Goal: Task Accomplishment & Management: Manage account settings

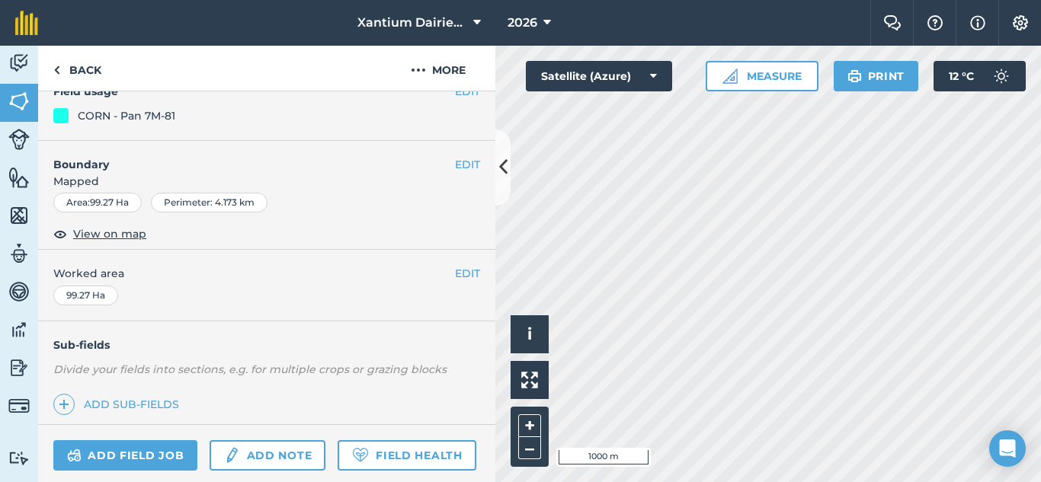
scroll to position [277, 0]
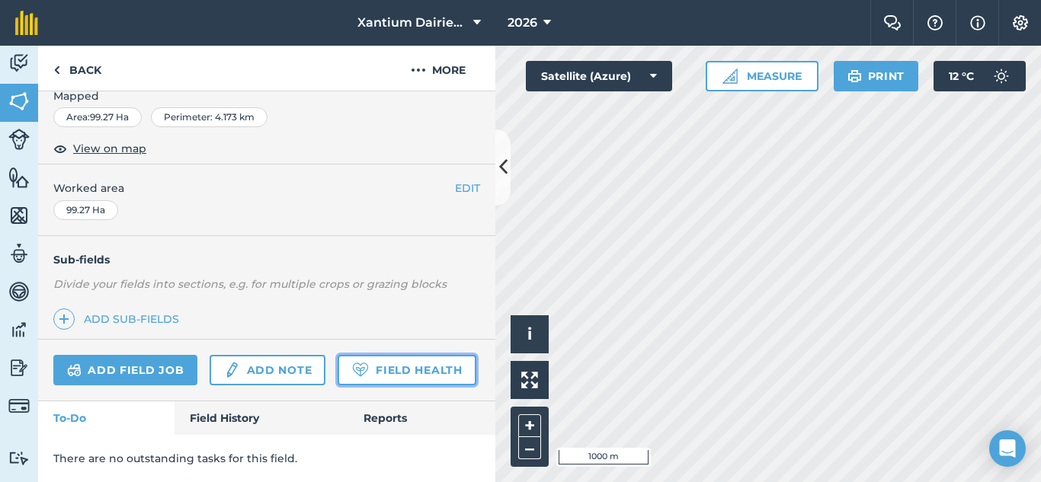
click at [337, 370] on link "Field Health" at bounding box center [406, 370] width 138 height 30
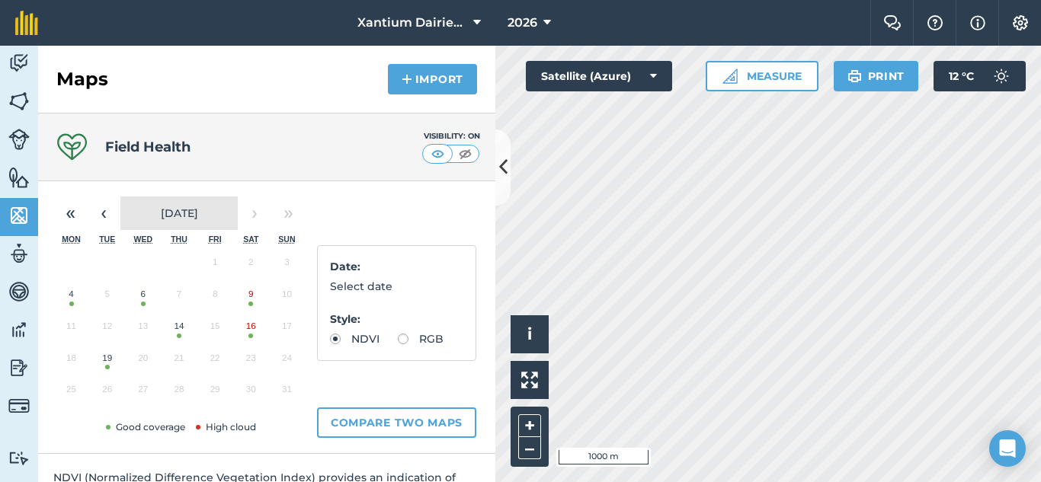
click at [161, 210] on span "[DATE]" at bounding box center [179, 213] width 37 height 14
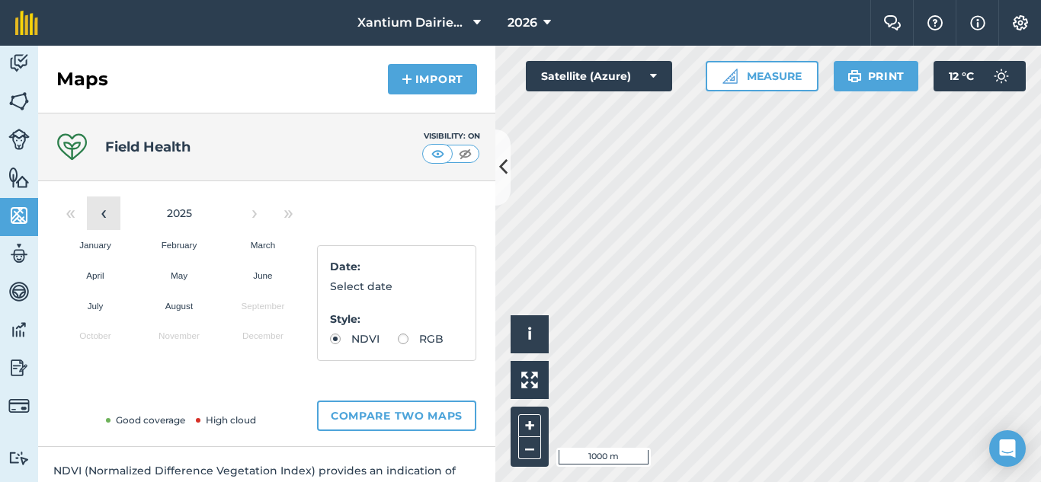
click at [108, 217] on button "‹" at bounding box center [104, 214] width 34 height 34
click at [168, 305] on abbr "August" at bounding box center [178, 306] width 27 height 10
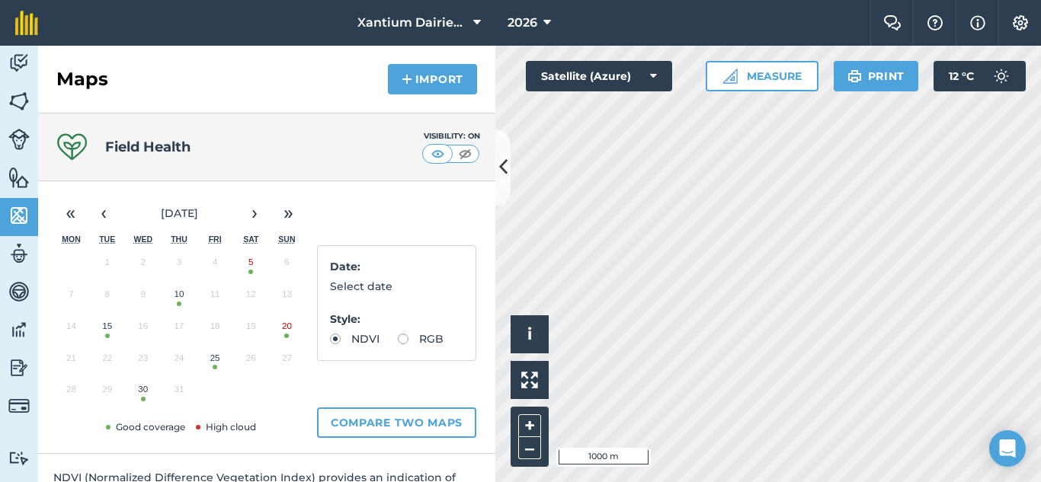
click at [213, 366] on button "25" at bounding box center [215, 362] width 36 height 32
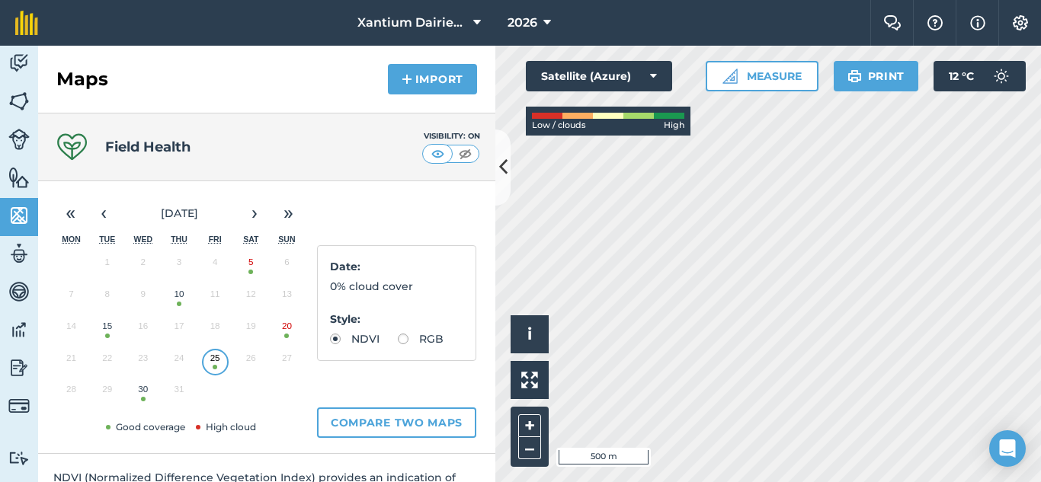
click at [398, 344] on label "RGB" at bounding box center [421, 339] width 46 height 11
radio input "true"
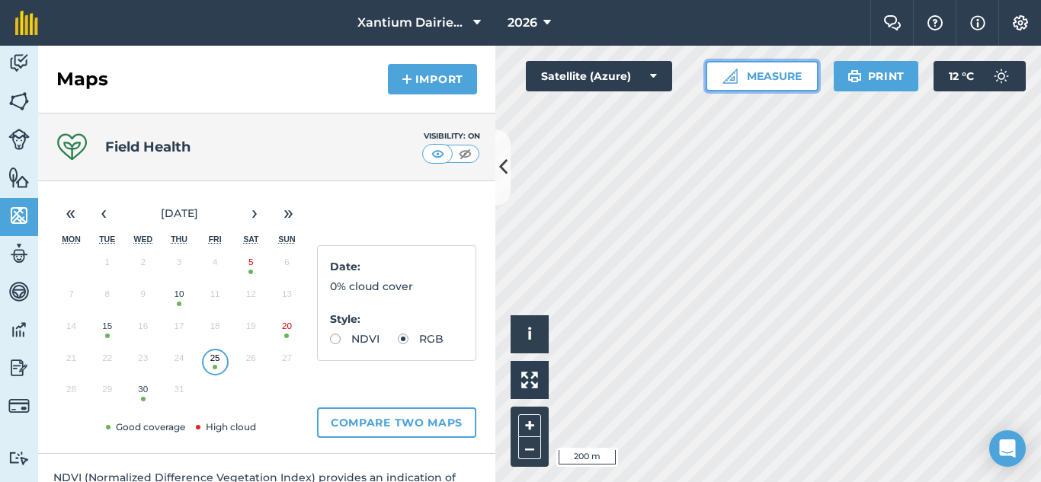
click at [763, 72] on button "Measure" at bounding box center [761, 76] width 113 height 30
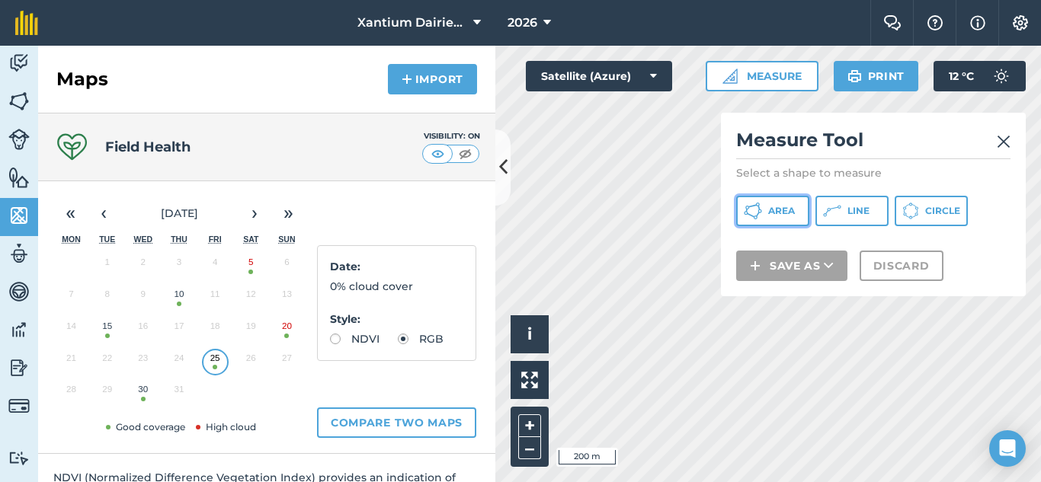
click at [785, 201] on button "Area" at bounding box center [772, 211] width 73 height 30
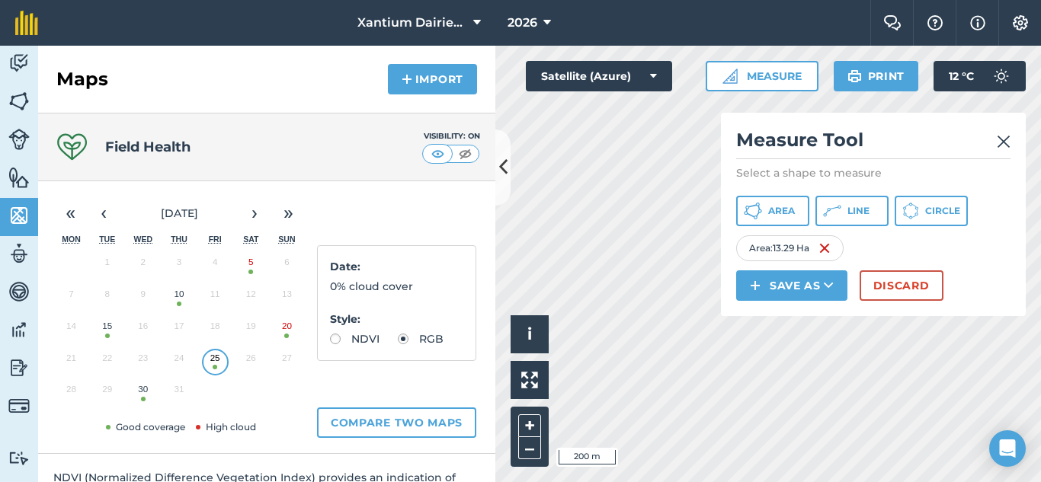
click at [1007, 142] on img at bounding box center [1003, 142] width 14 height 18
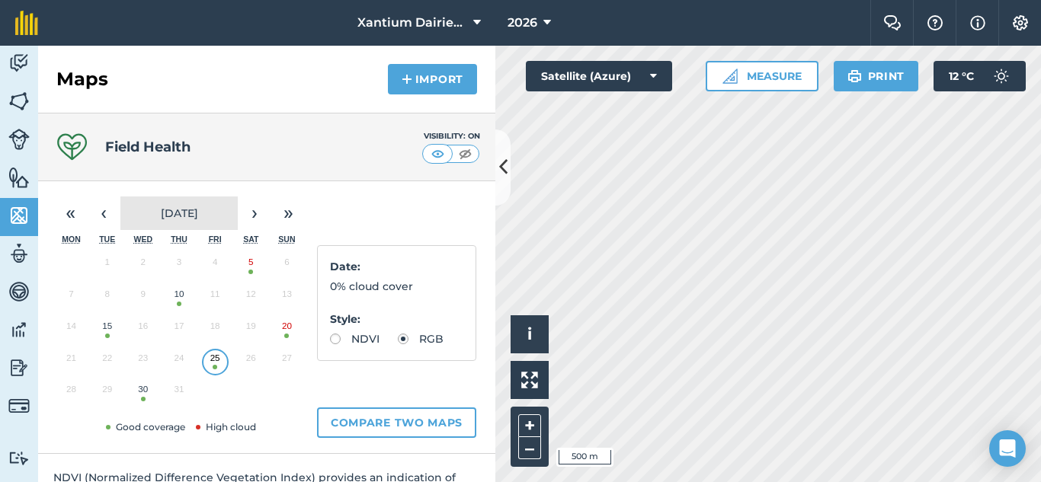
click at [178, 214] on span "[DATE]" at bounding box center [179, 213] width 37 height 14
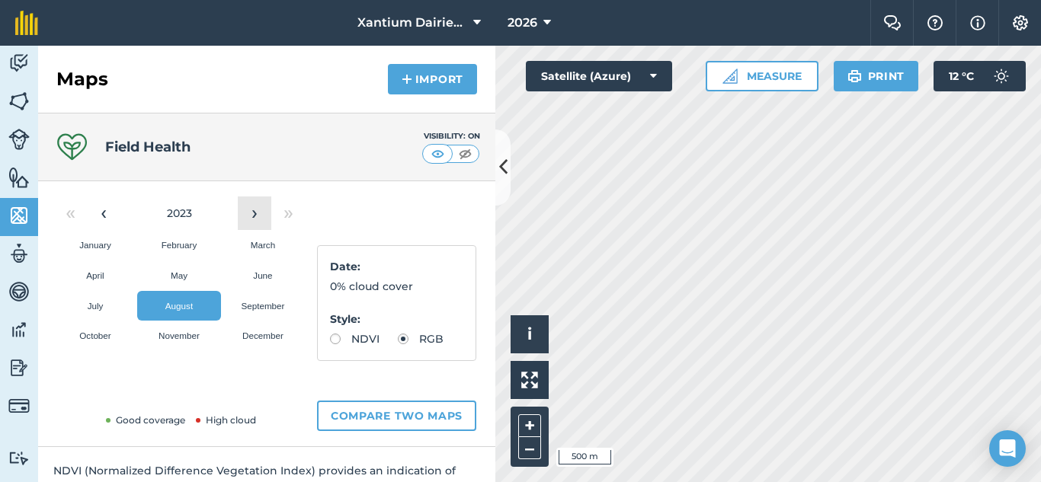
click at [253, 213] on button "›" at bounding box center [255, 214] width 34 height 34
click at [177, 303] on abbr "August" at bounding box center [178, 306] width 27 height 10
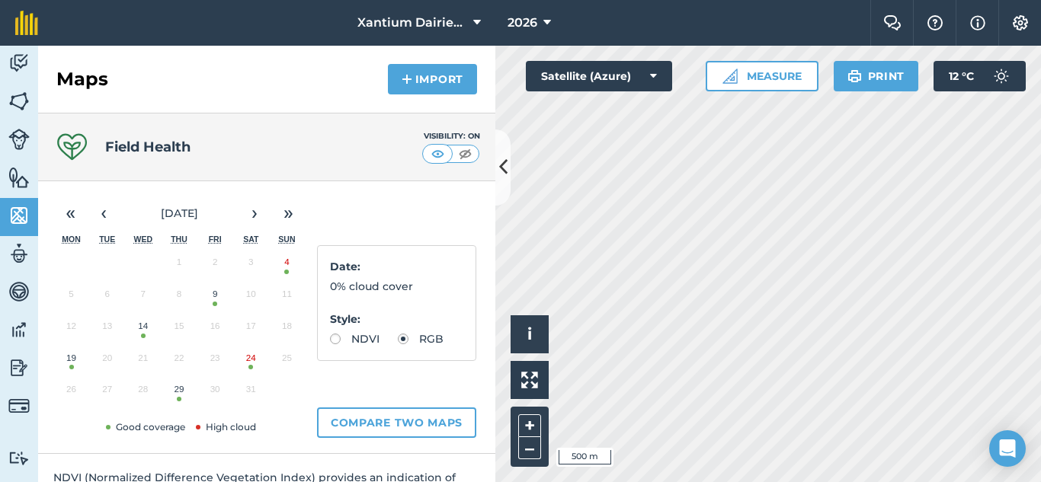
click at [251, 368] on button "24" at bounding box center [251, 362] width 36 height 32
click at [760, 83] on button "Measure" at bounding box center [761, 76] width 113 height 30
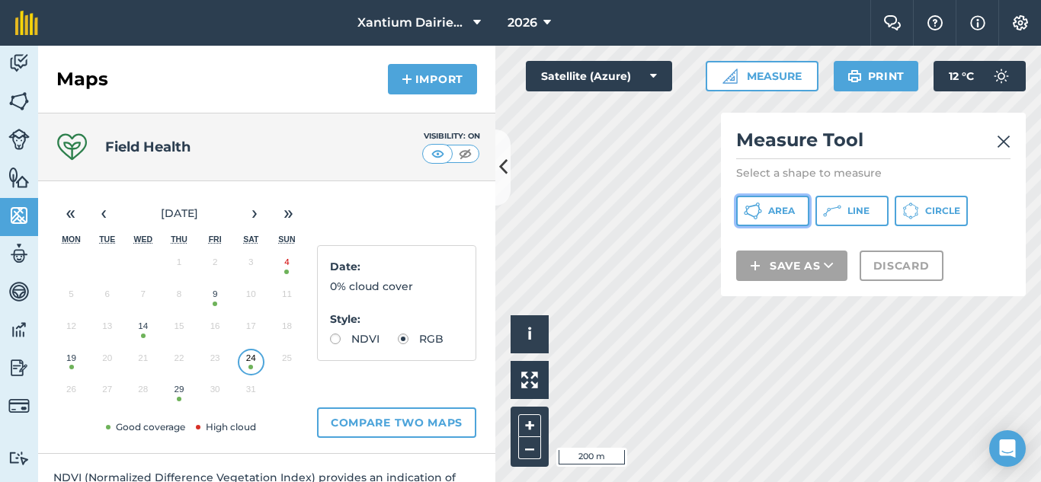
drag, startPoint x: 782, startPoint y: 215, endPoint x: 778, endPoint y: 222, distance: 7.8
click at [781, 215] on span "Area" at bounding box center [781, 211] width 27 height 12
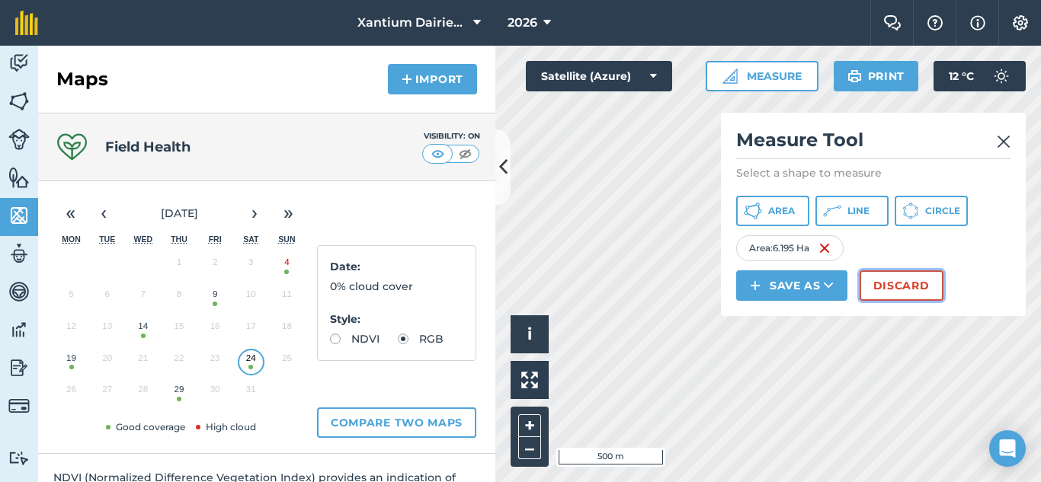
click at [901, 282] on button "Discard" at bounding box center [901, 285] width 84 height 30
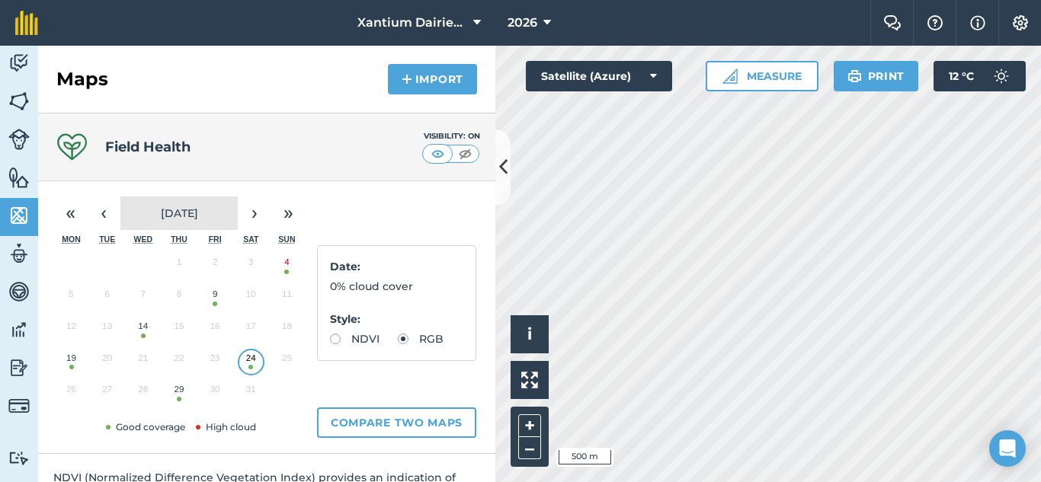
click at [174, 205] on button "[DATE]" at bounding box center [178, 214] width 117 height 34
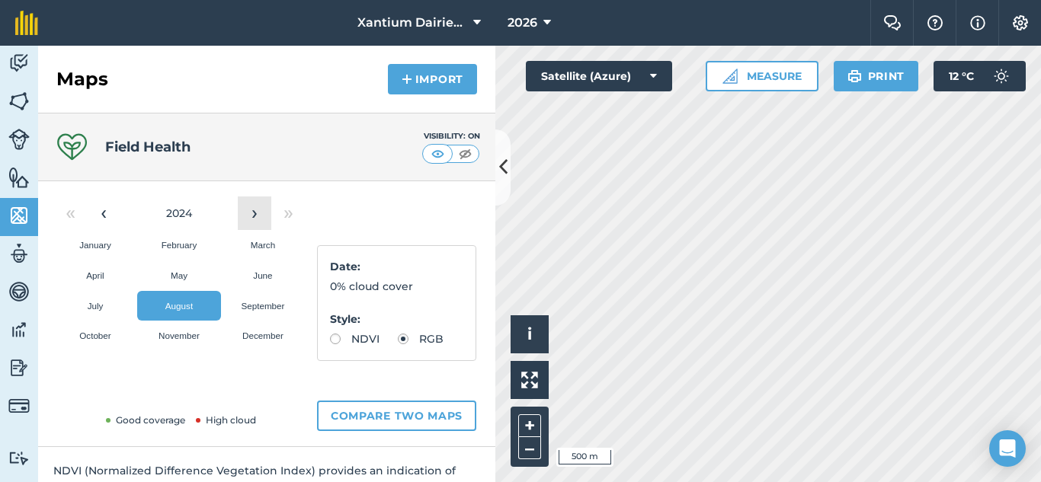
click at [253, 214] on button "›" at bounding box center [255, 214] width 34 height 34
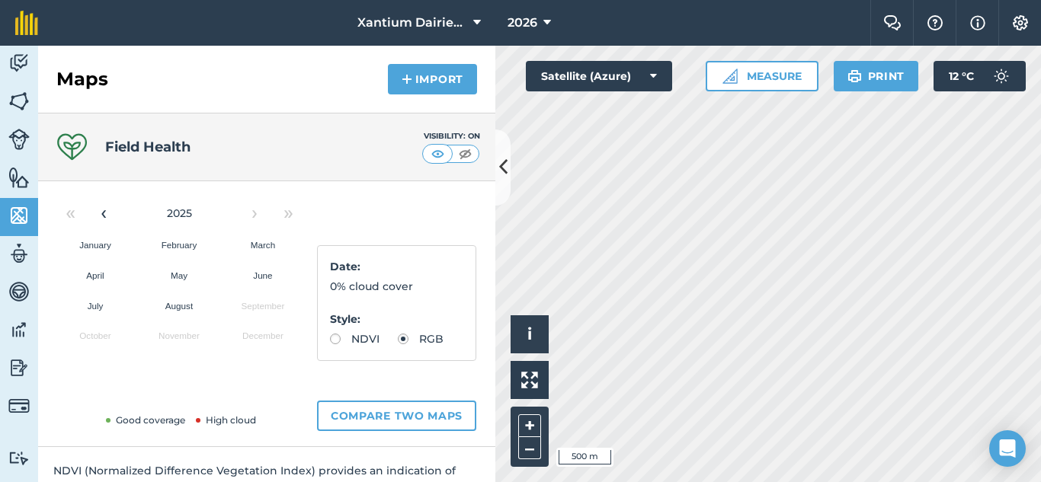
click at [178, 308] on abbr "August" at bounding box center [178, 306] width 27 height 10
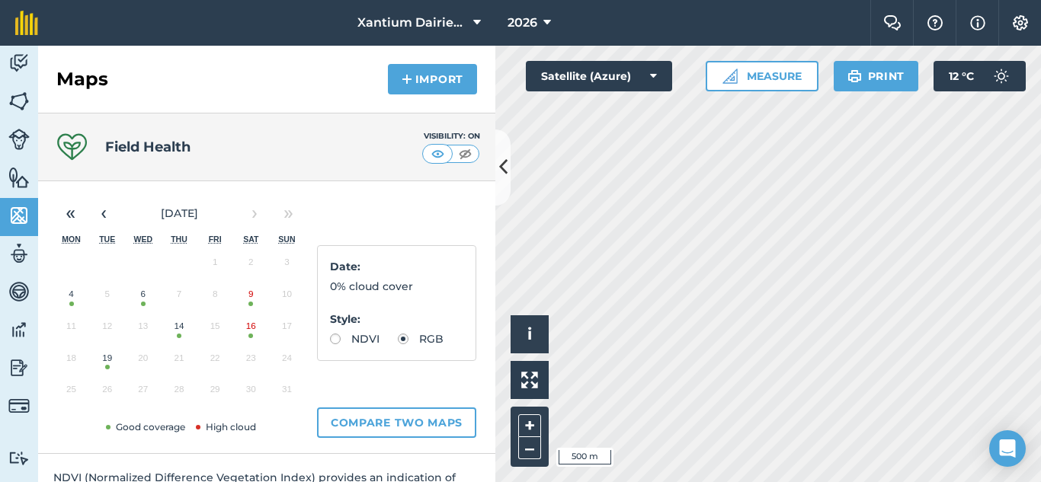
click at [103, 369] on button "19" at bounding box center [107, 362] width 36 height 32
click at [776, 74] on button "Measure" at bounding box center [761, 76] width 113 height 30
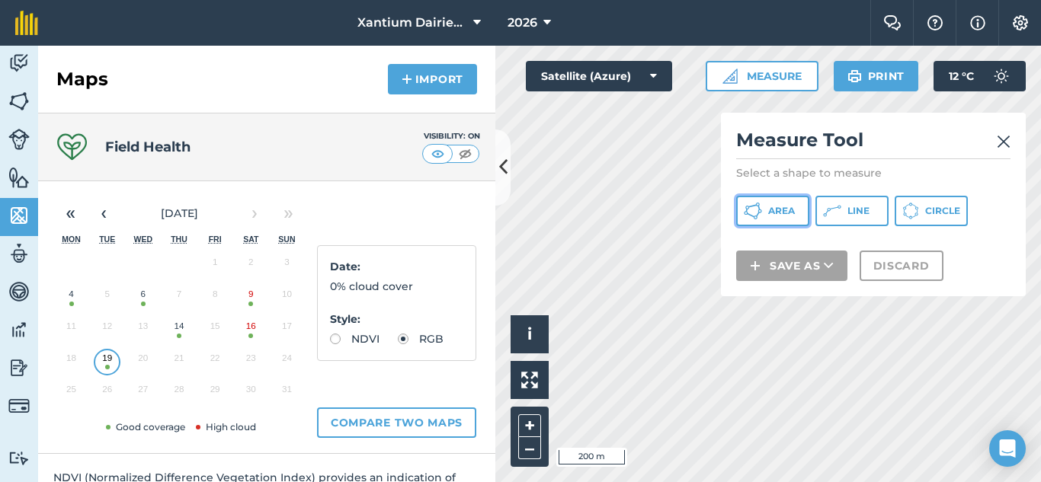
drag, startPoint x: 789, startPoint y: 206, endPoint x: 721, endPoint y: 203, distance: 68.6
click at [788, 206] on span "Area" at bounding box center [781, 211] width 27 height 12
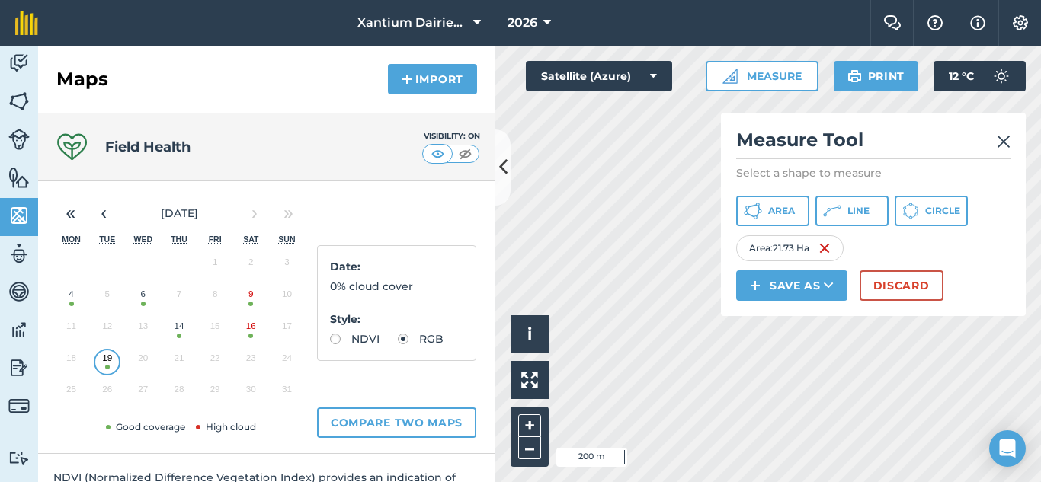
click at [1003, 139] on img at bounding box center [1003, 142] width 14 height 18
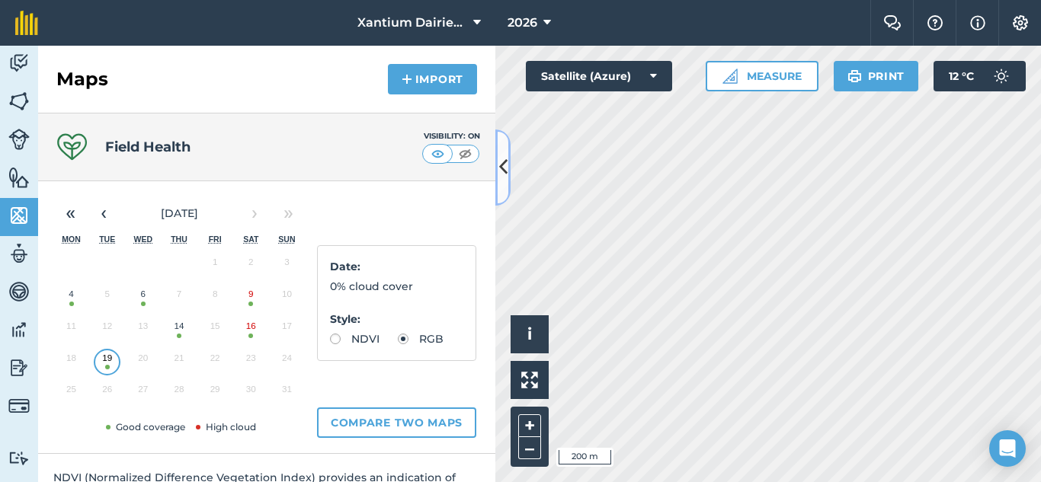
click at [501, 163] on icon at bounding box center [503, 167] width 8 height 27
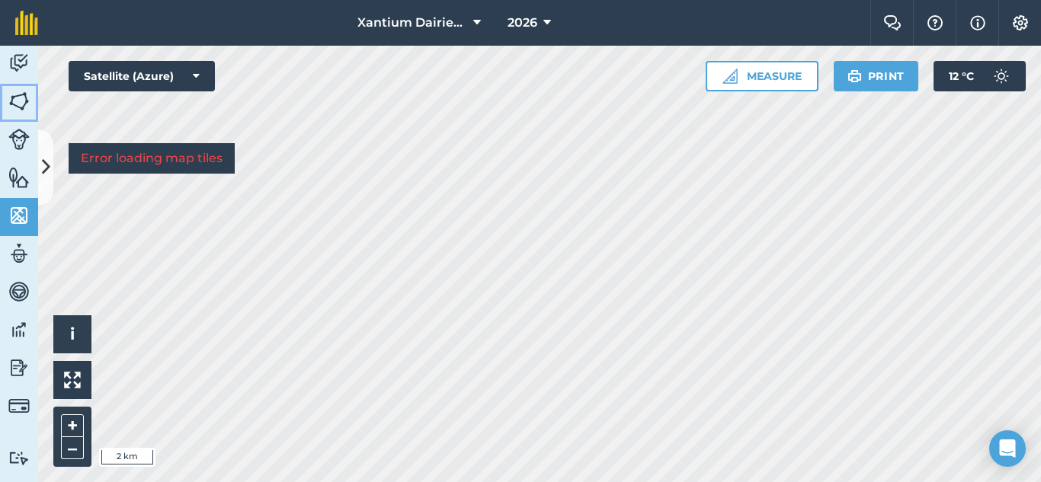
drag, startPoint x: 24, startPoint y: 98, endPoint x: 31, endPoint y: 100, distance: 7.8
click at [21, 100] on img at bounding box center [18, 101] width 21 height 23
drag, startPoint x: 45, startPoint y: 170, endPoint x: 81, endPoint y: 174, distance: 36.1
click at [46, 170] on icon at bounding box center [46, 167] width 8 height 27
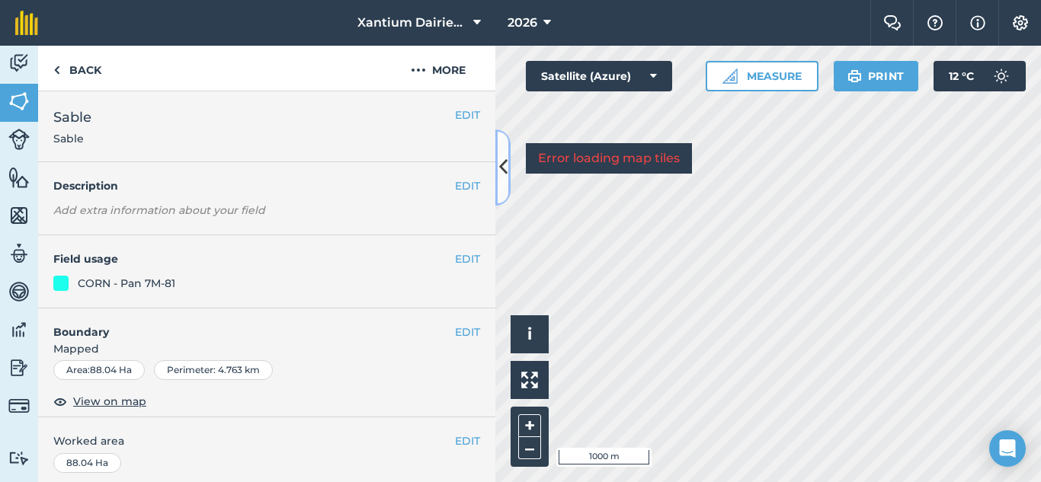
scroll to position [309, 0]
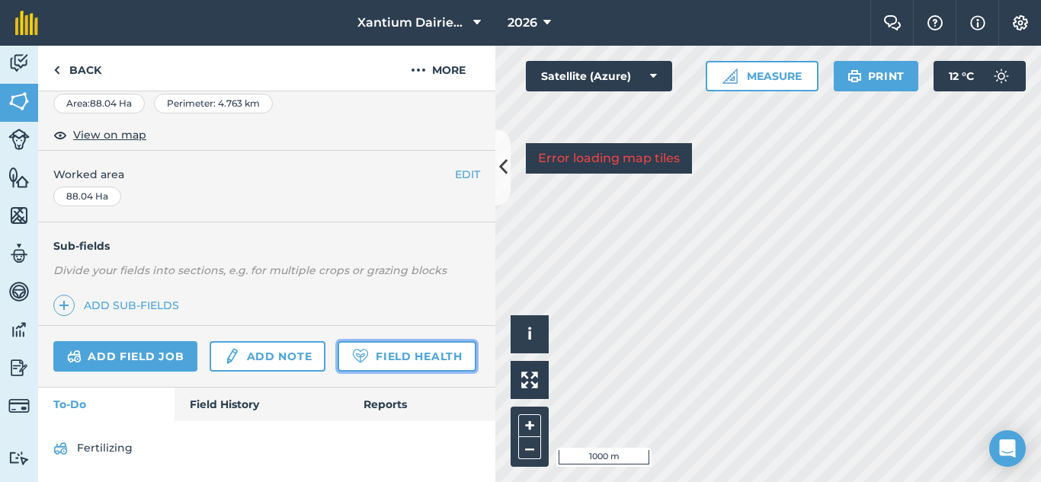
click at [337, 361] on link "Field Health" at bounding box center [406, 356] width 138 height 30
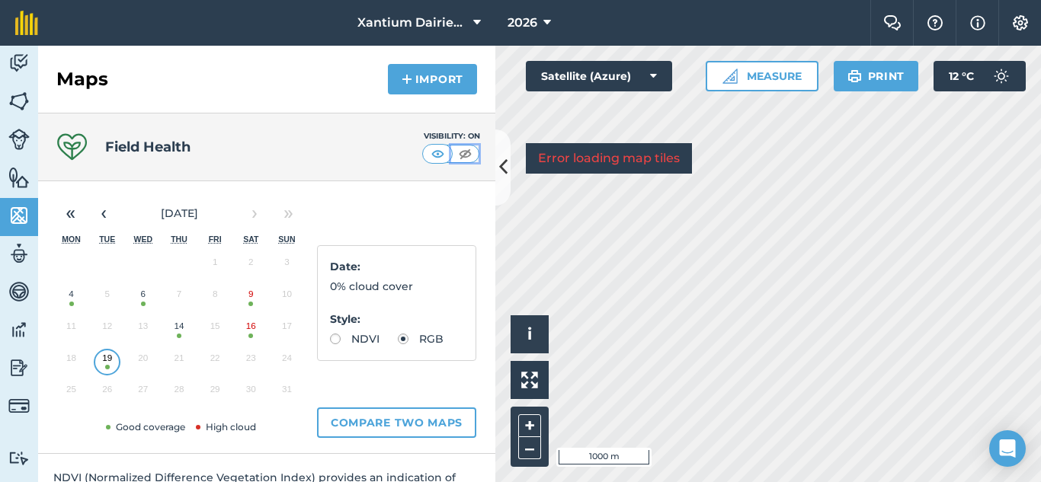
click at [456, 154] on img at bounding box center [465, 153] width 19 height 15
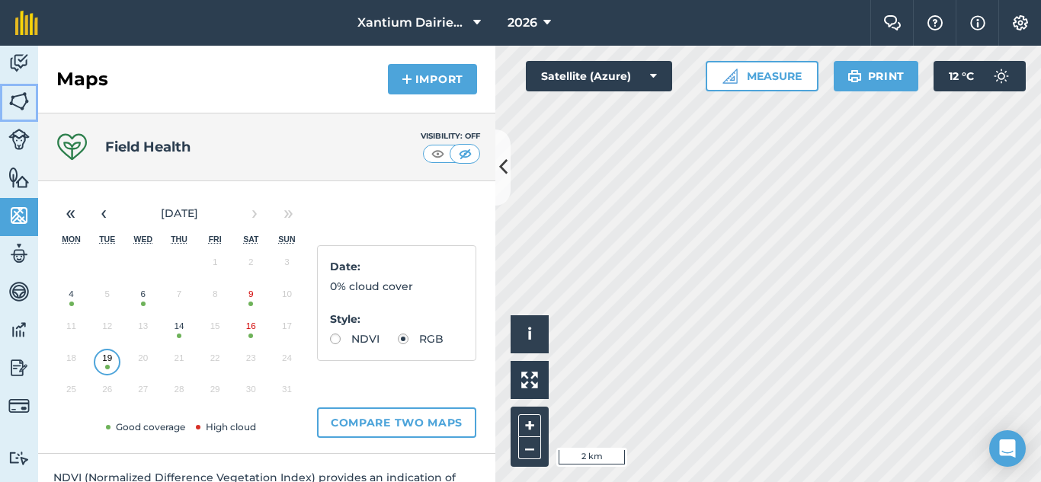
click at [30, 102] on link "Fields" at bounding box center [19, 103] width 38 height 38
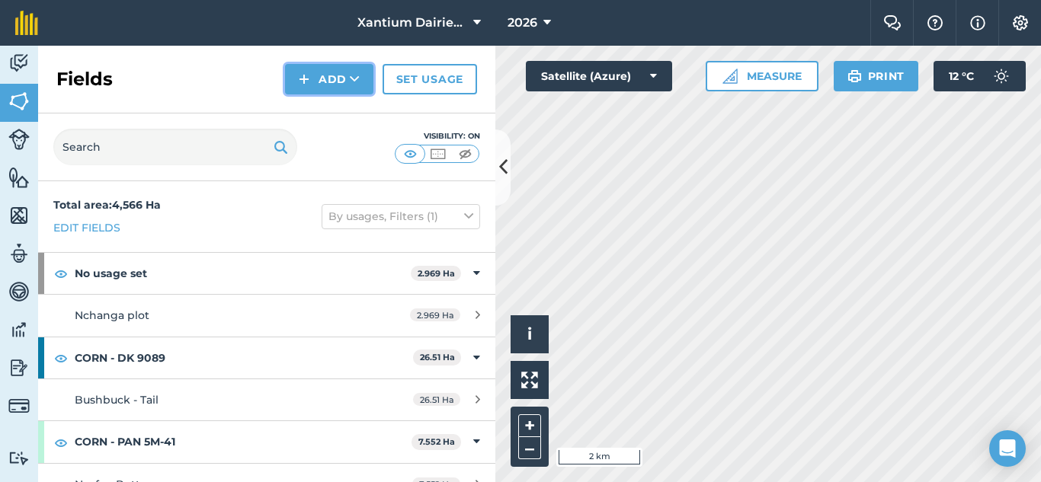
click at [325, 75] on button "Add" at bounding box center [329, 79] width 88 height 30
click at [320, 114] on link "Draw" at bounding box center [329, 114] width 84 height 34
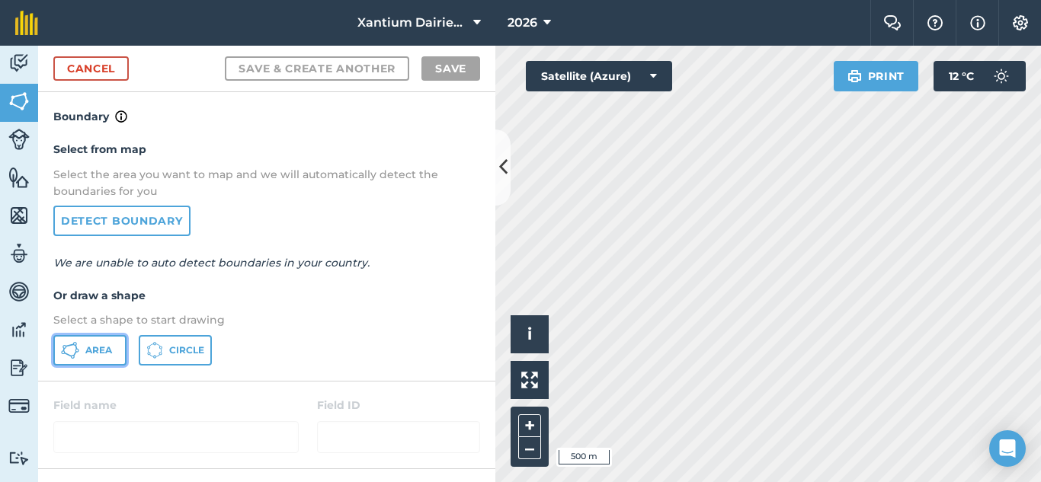
click at [94, 350] on span "Area" at bounding box center [98, 350] width 27 height 12
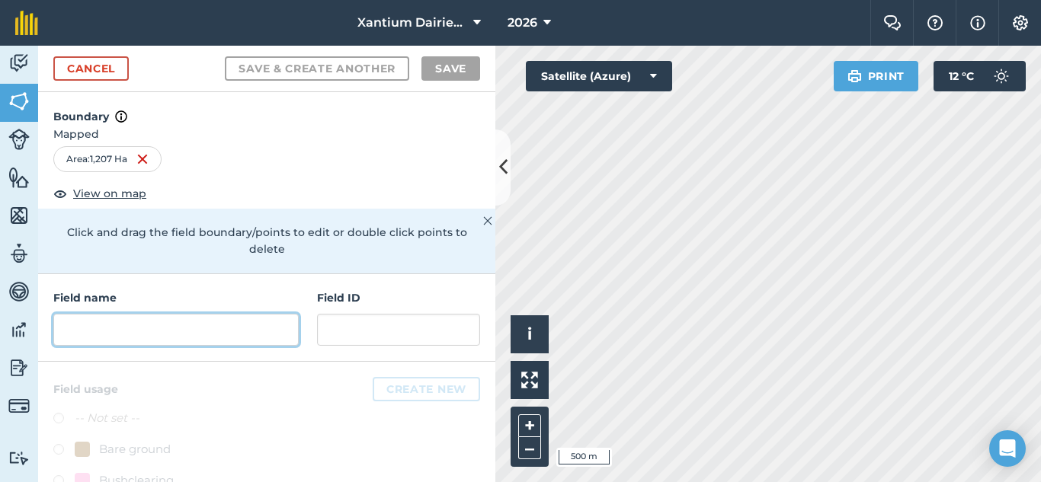
click at [203, 325] on input "text" at bounding box center [175, 330] width 245 height 32
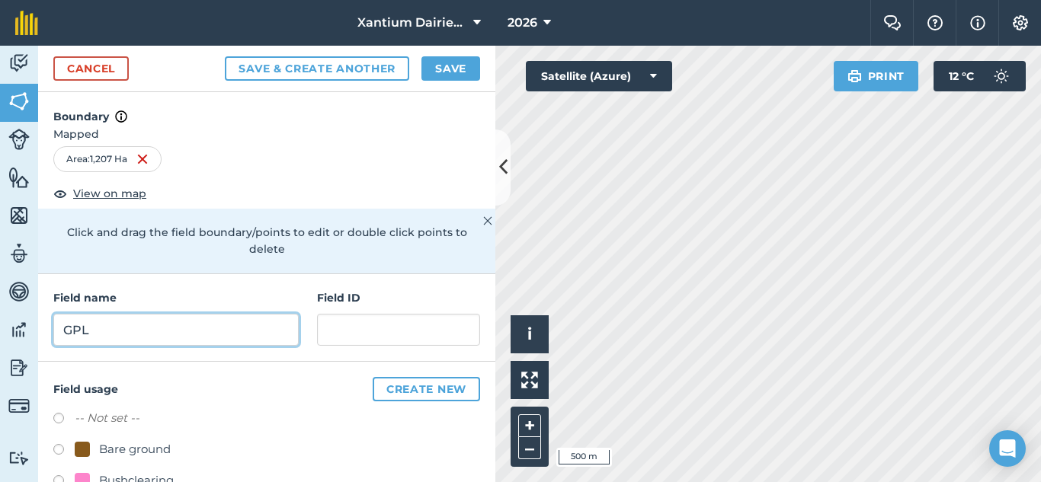
type input "GPL"
click at [351, 347] on div "Field name GPL Field ID" at bounding box center [266, 318] width 457 height 88
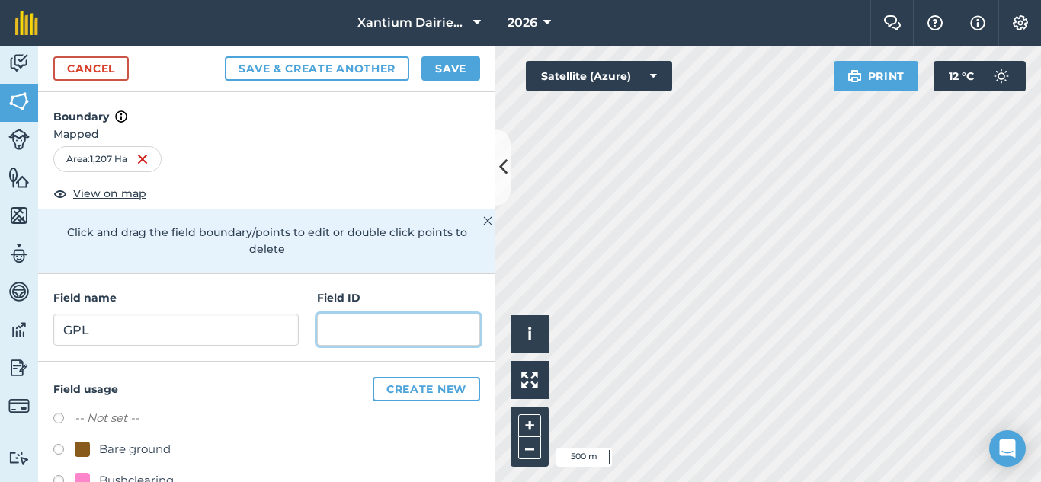
click at [353, 337] on input "text" at bounding box center [398, 330] width 163 height 32
type input "eh"
click at [449, 73] on button "Save" at bounding box center [450, 68] width 59 height 24
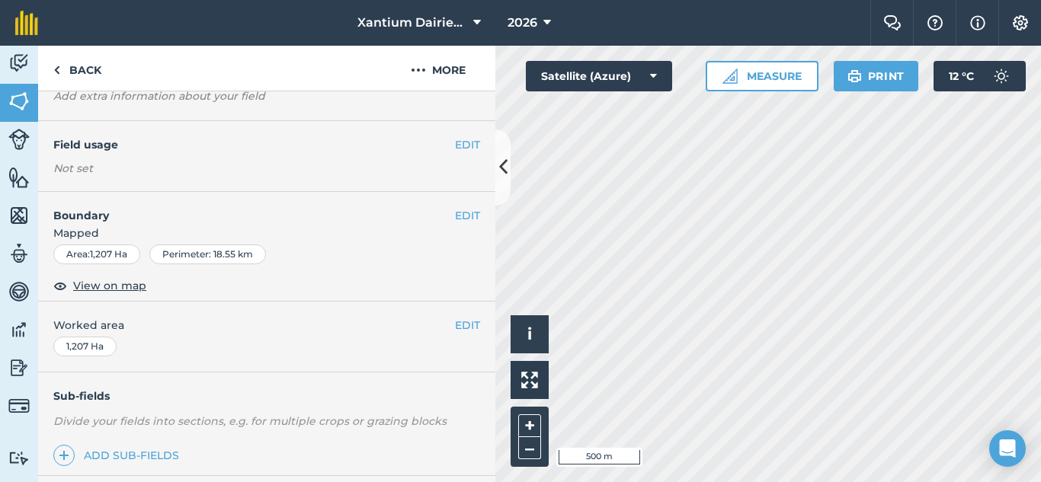
scroll to position [294, 0]
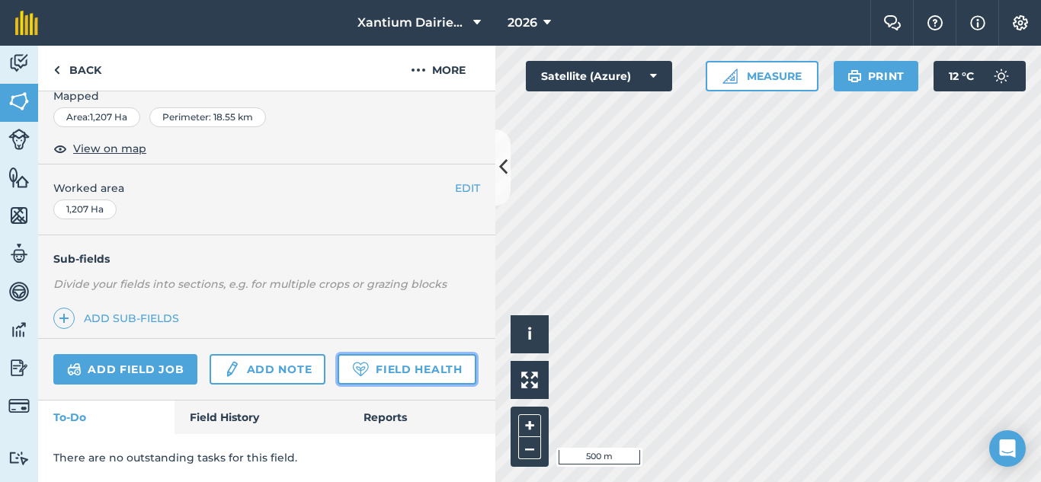
click at [337, 376] on link "Field Health" at bounding box center [406, 369] width 138 height 30
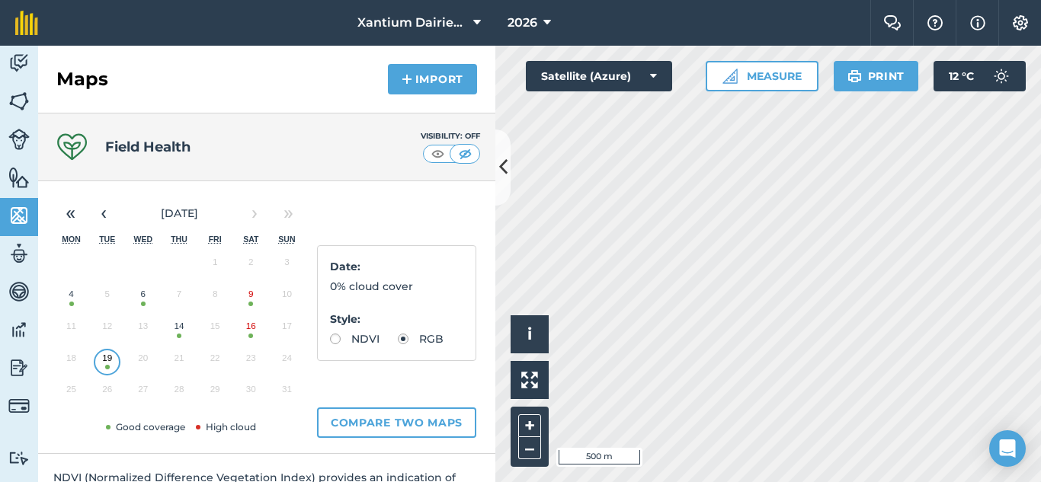
click at [334, 341] on label "NDVI" at bounding box center [355, 339] width 50 height 11
radio input "true"
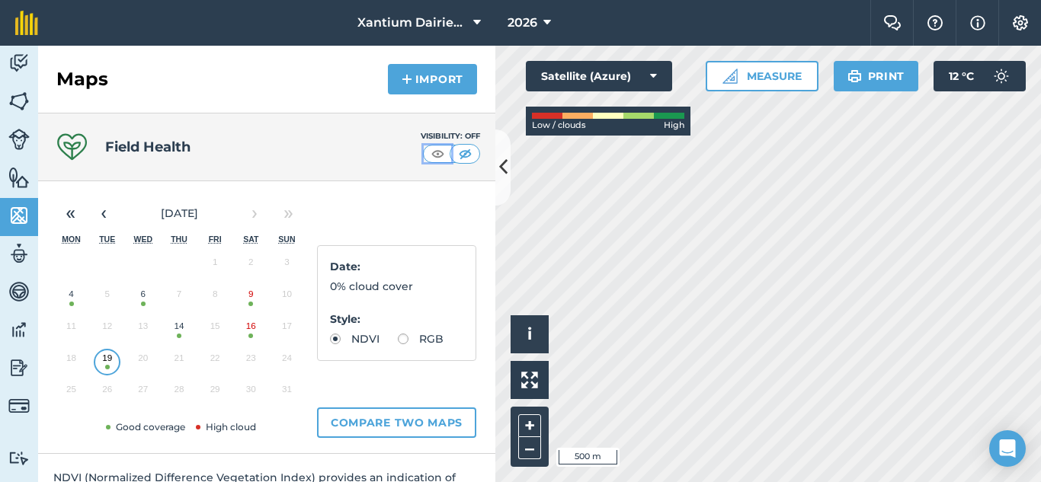
click at [429, 155] on img at bounding box center [437, 153] width 19 height 15
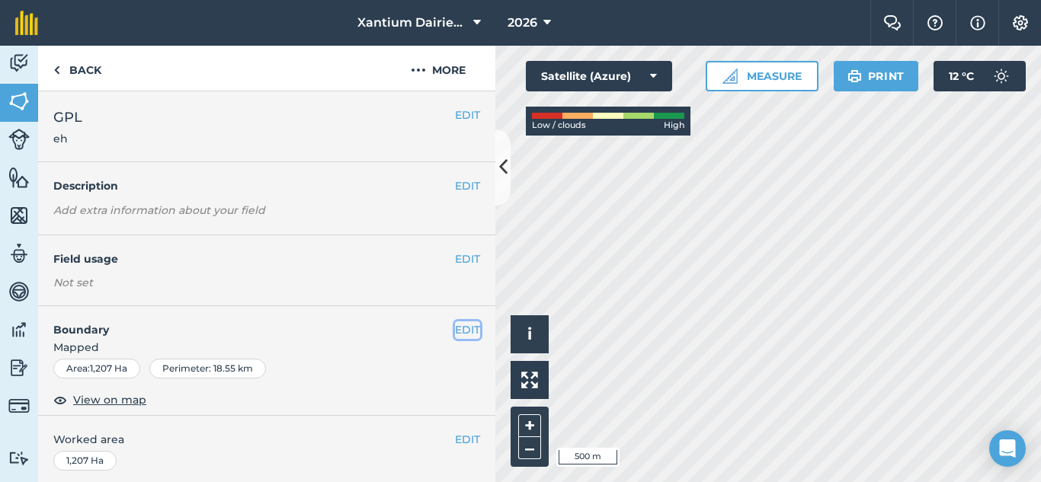
click at [459, 328] on button "EDIT" at bounding box center [467, 329] width 25 height 17
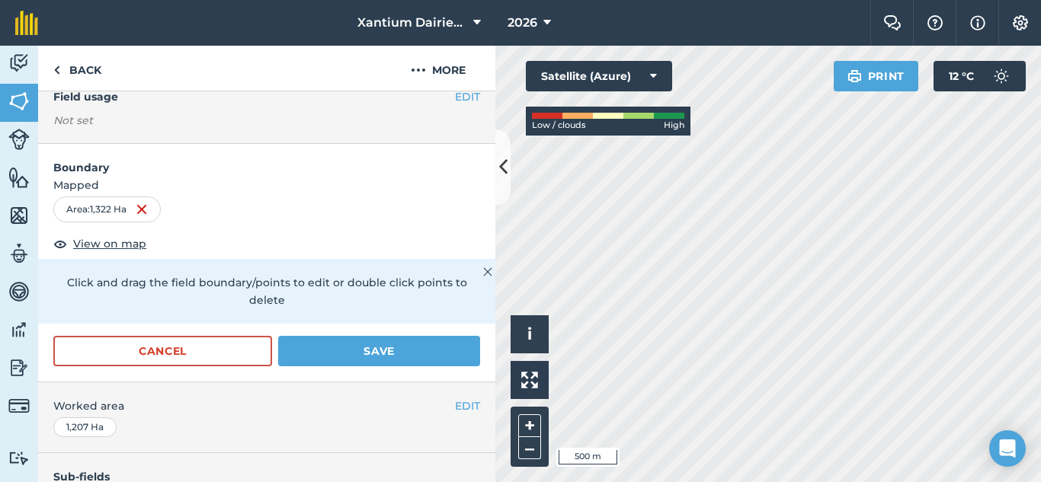
scroll to position [305, 0]
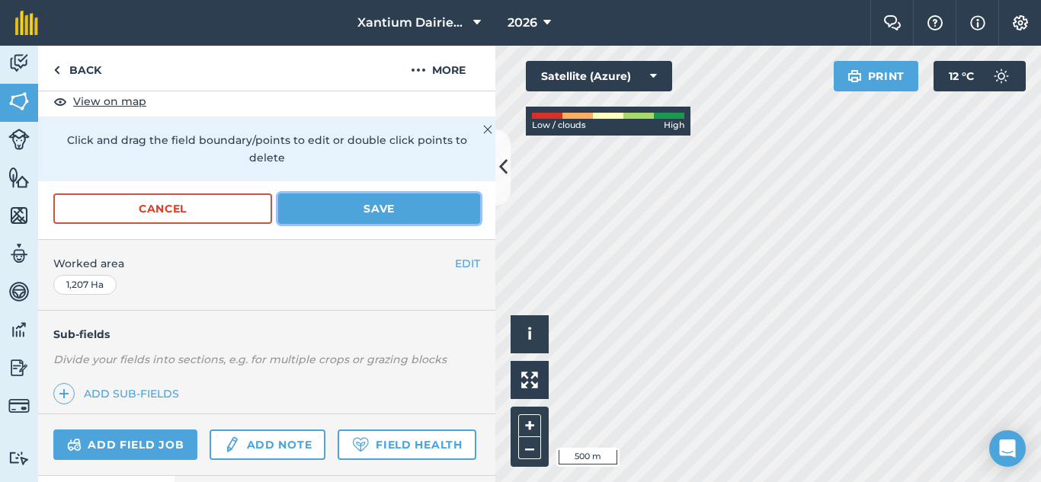
click at [392, 202] on button "Save" at bounding box center [379, 208] width 202 height 30
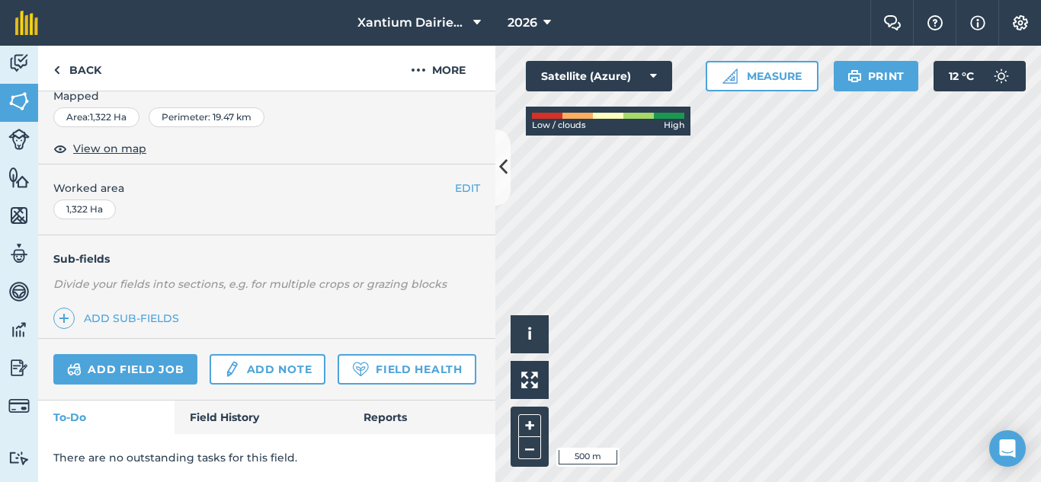
scroll to position [294, 0]
click at [18, 64] on img at bounding box center [18, 63] width 21 height 23
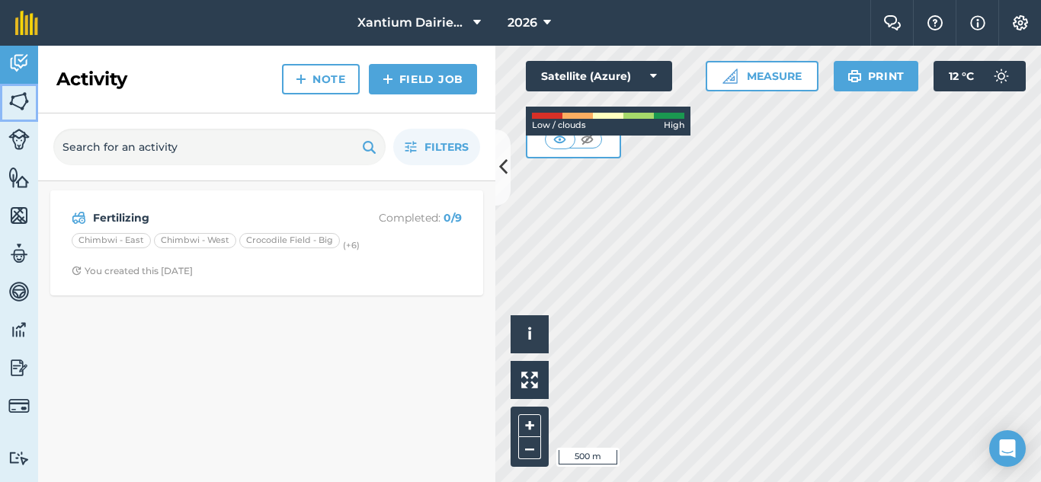
click at [18, 103] on img at bounding box center [18, 101] width 21 height 23
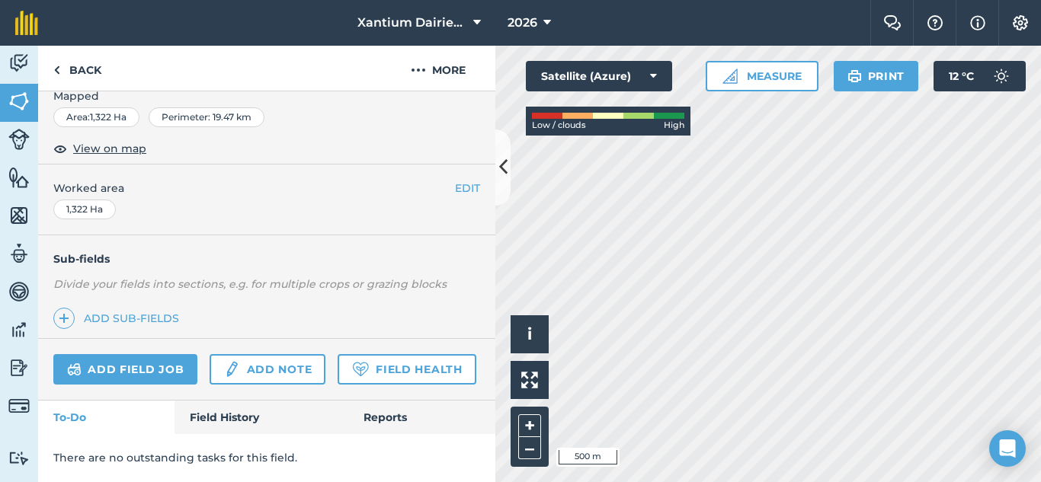
scroll to position [294, 0]
click at [337, 377] on link "Field Health" at bounding box center [406, 369] width 138 height 30
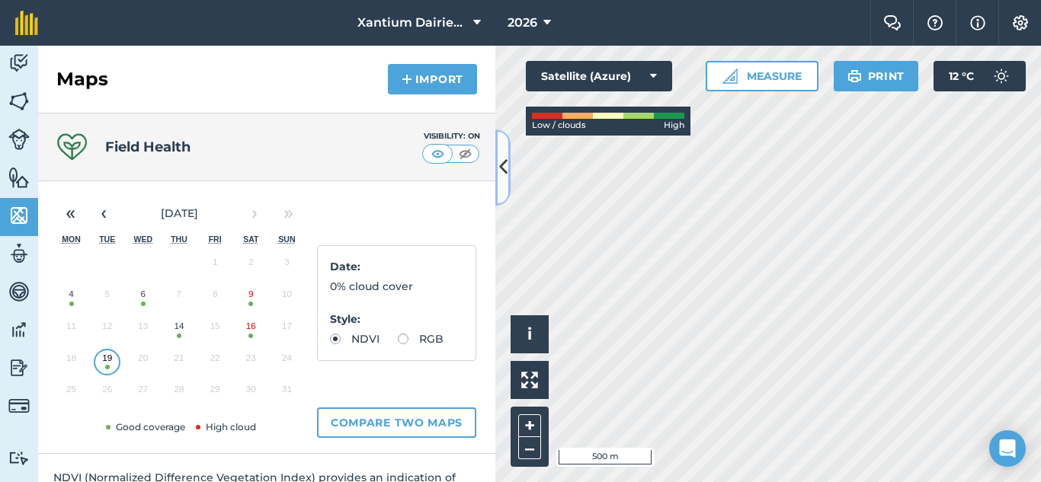
click at [498, 169] on button at bounding box center [502, 168] width 15 height 76
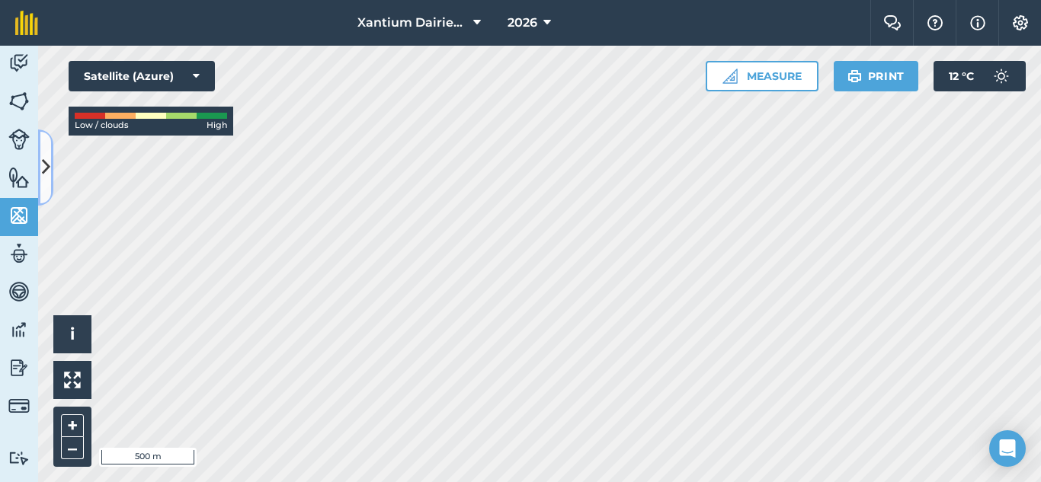
click at [46, 165] on icon at bounding box center [46, 167] width 8 height 27
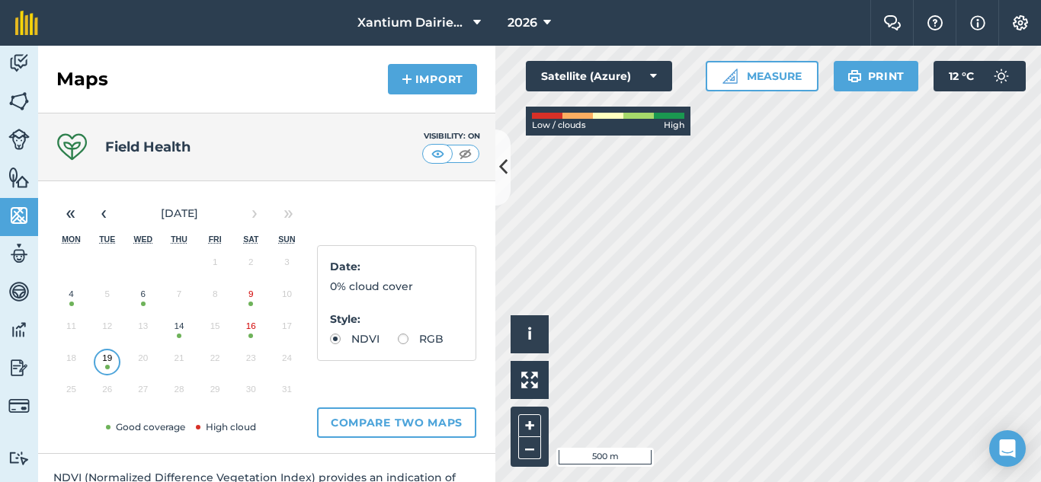
click at [398, 344] on label "RGB" at bounding box center [421, 339] width 46 height 11
radio input "true"
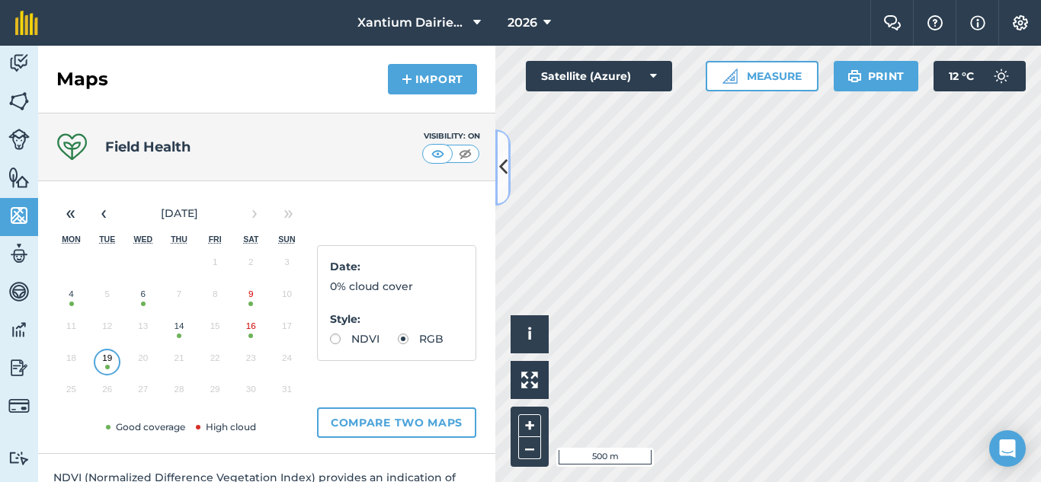
click at [505, 181] on button at bounding box center [502, 168] width 15 height 76
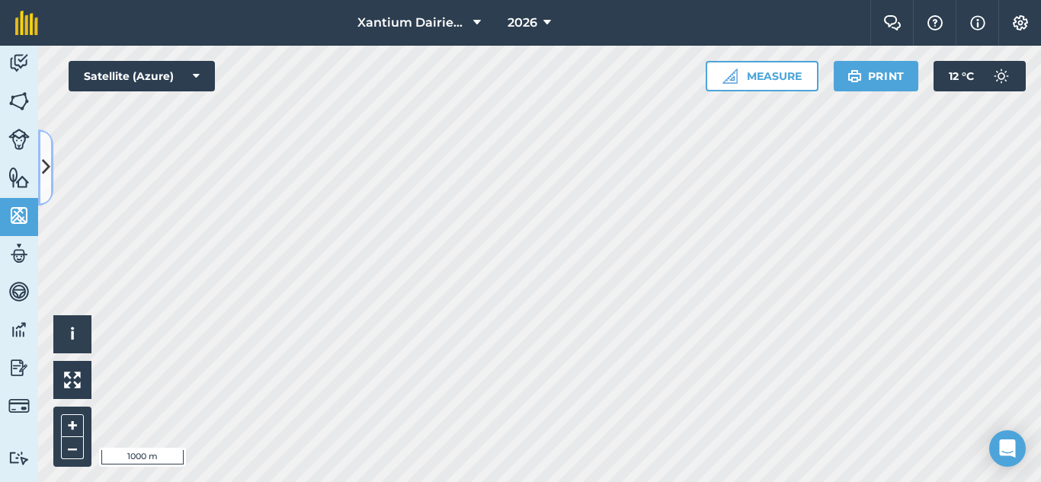
click at [44, 171] on icon at bounding box center [46, 167] width 8 height 27
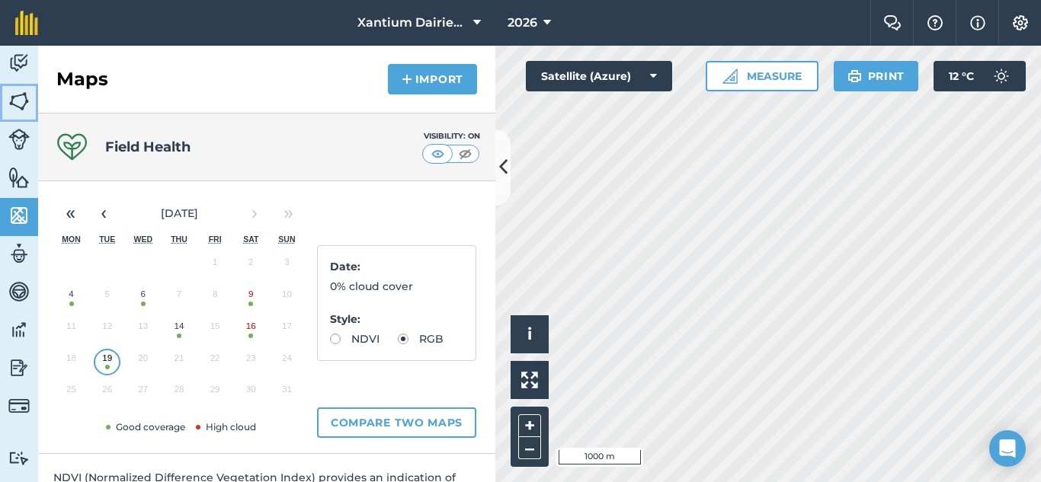
click at [21, 108] on img at bounding box center [18, 101] width 21 height 23
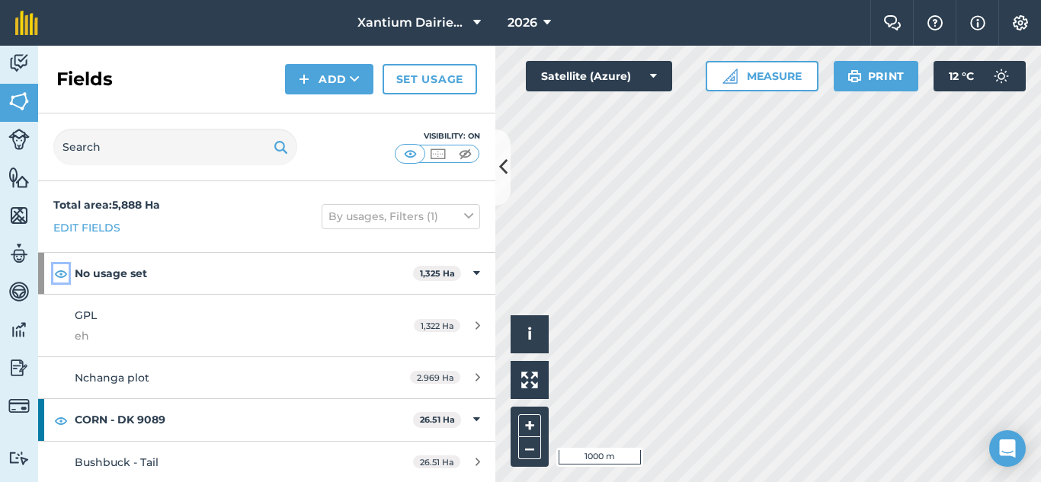
click at [59, 267] on img at bounding box center [61, 273] width 14 height 18
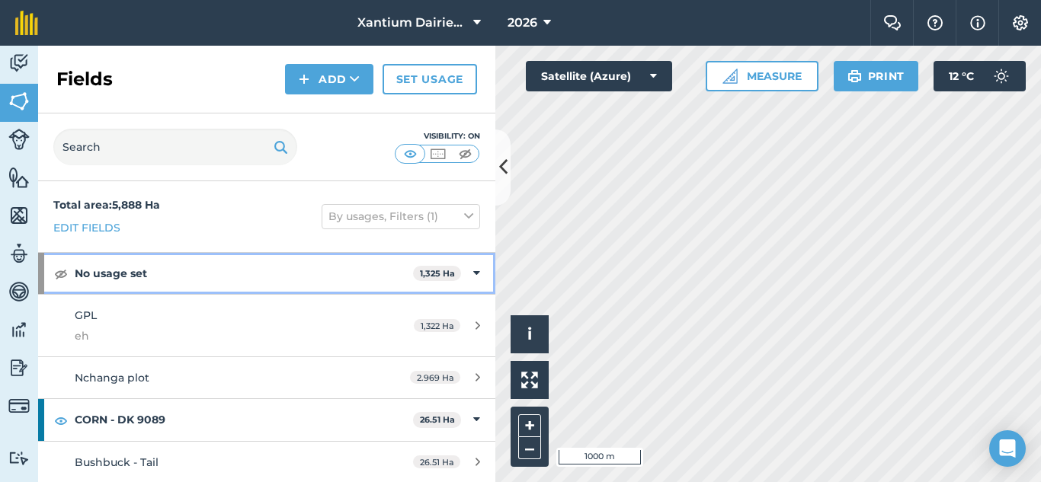
click at [473, 268] on icon at bounding box center [476, 273] width 7 height 17
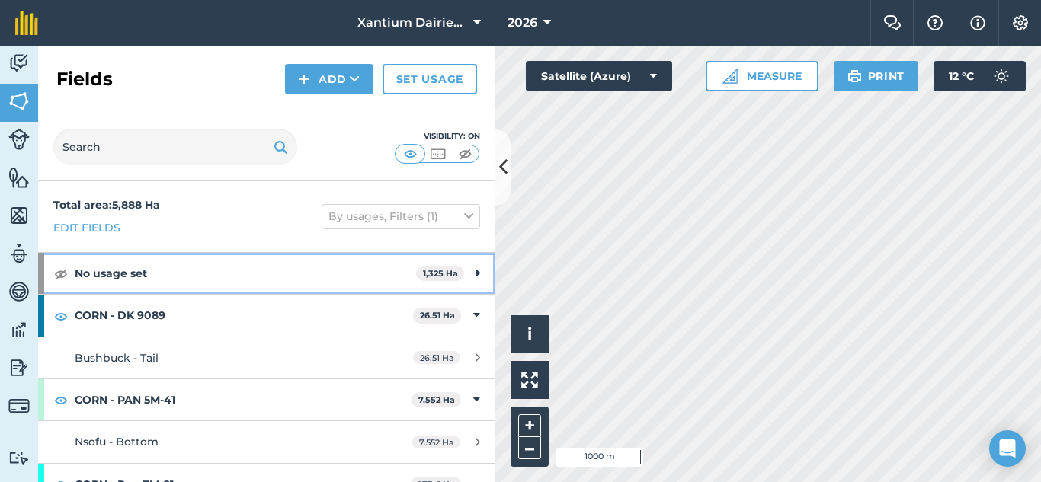
click at [267, 278] on strong "No usage set" at bounding box center [245, 273] width 341 height 41
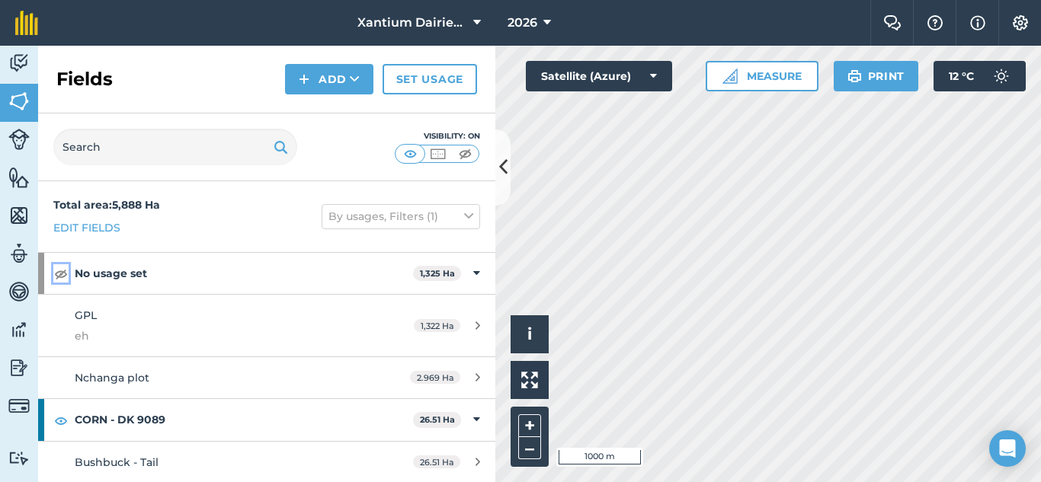
click at [62, 274] on img at bounding box center [61, 273] width 14 height 18
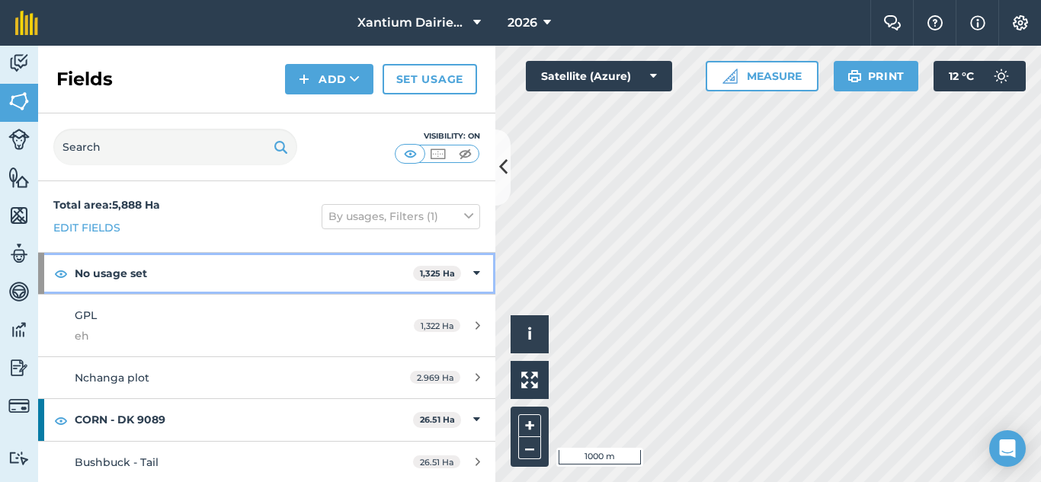
click at [101, 273] on strong "No usage set" at bounding box center [244, 273] width 338 height 41
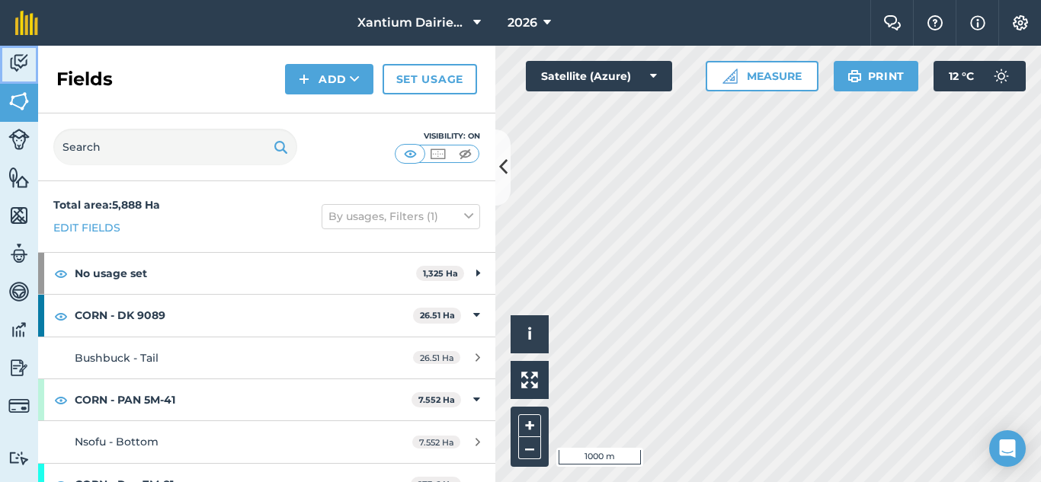
click at [18, 66] on img at bounding box center [18, 63] width 21 height 23
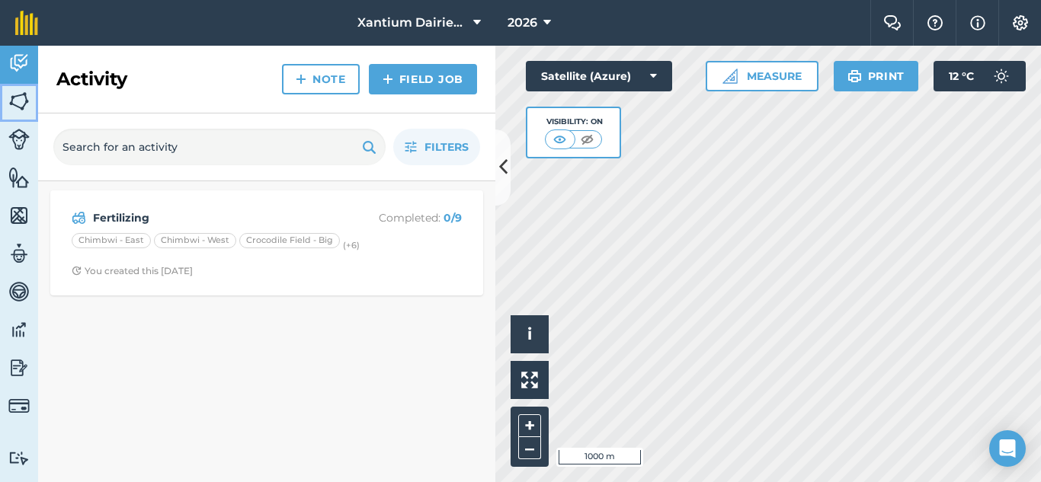
click at [18, 107] on img at bounding box center [18, 101] width 21 height 23
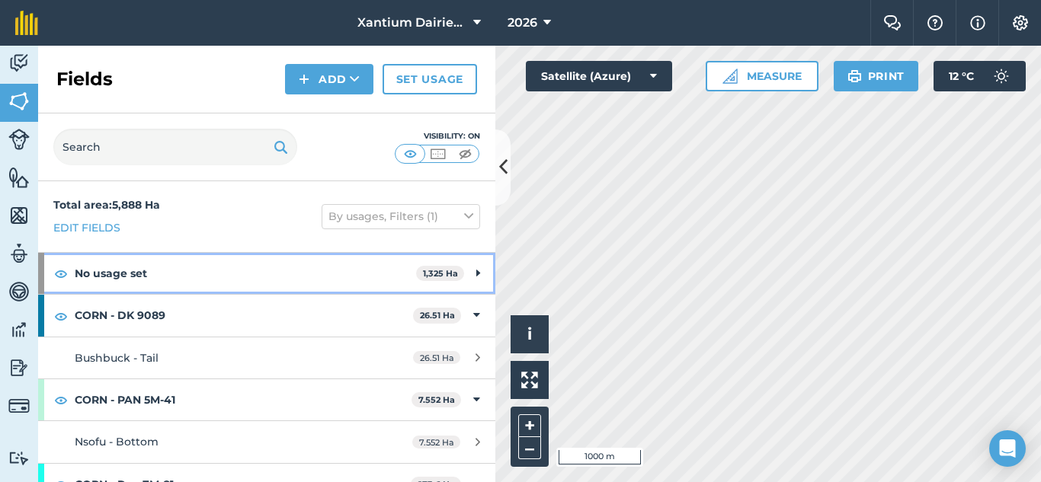
click at [471, 275] on div "No usage set 1,325 Ha" at bounding box center [266, 273] width 457 height 41
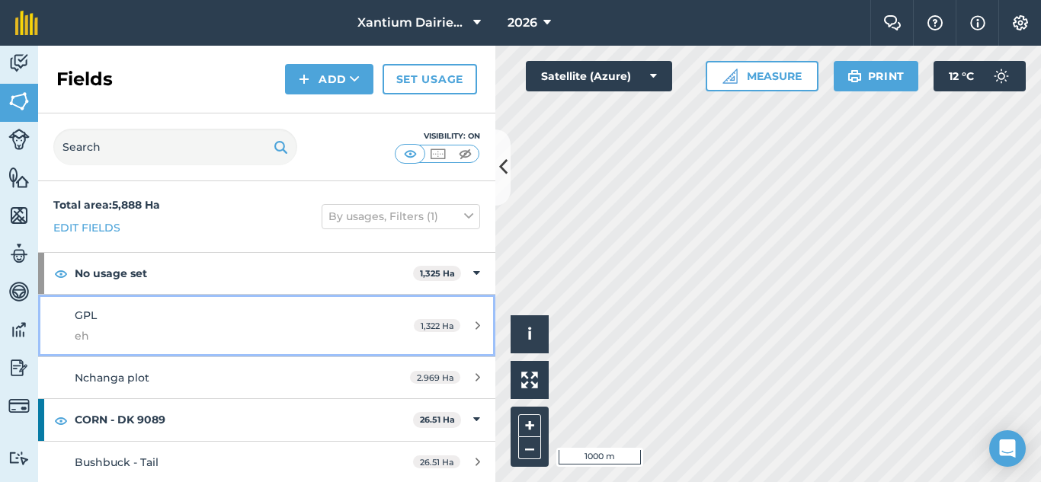
click at [89, 315] on span "GPL" at bounding box center [86, 316] width 22 height 14
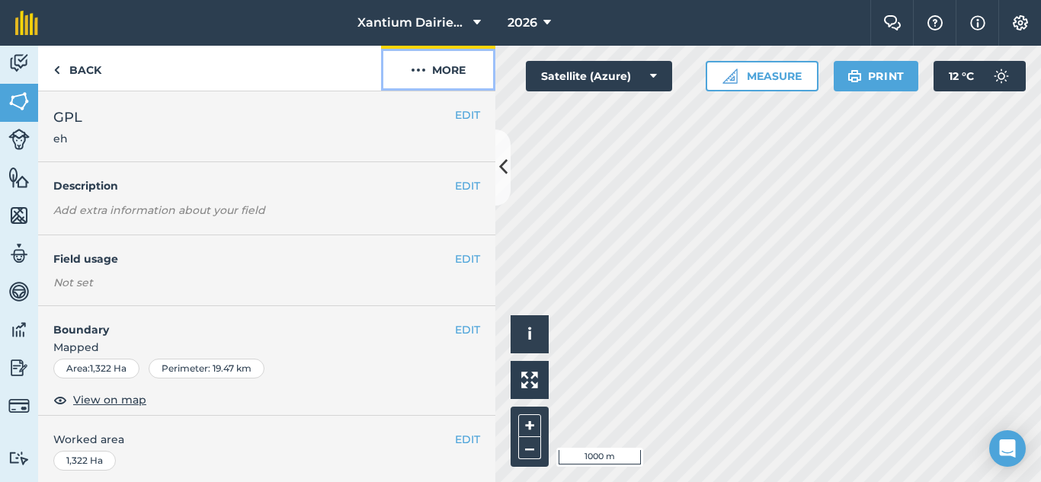
click at [449, 77] on button "More" at bounding box center [438, 68] width 114 height 45
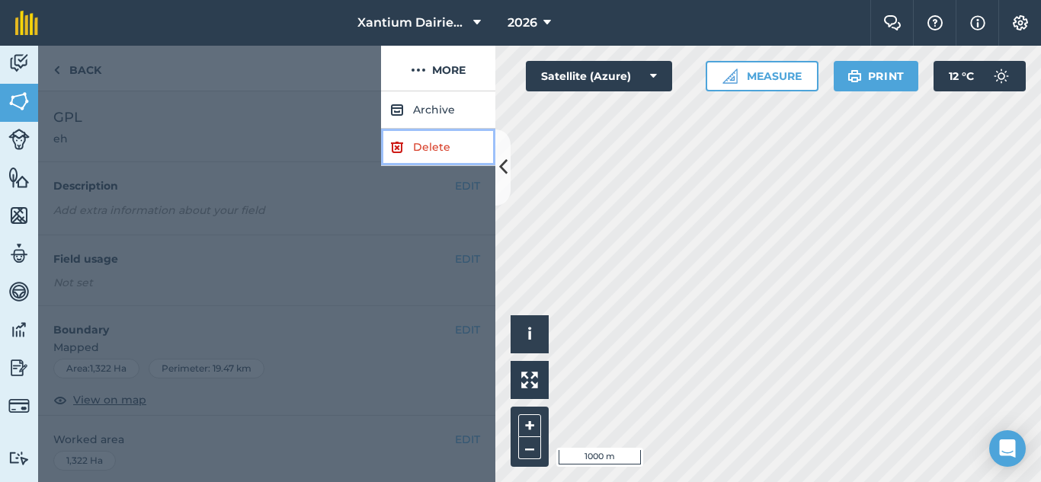
click at [421, 145] on link "Delete" at bounding box center [438, 147] width 114 height 37
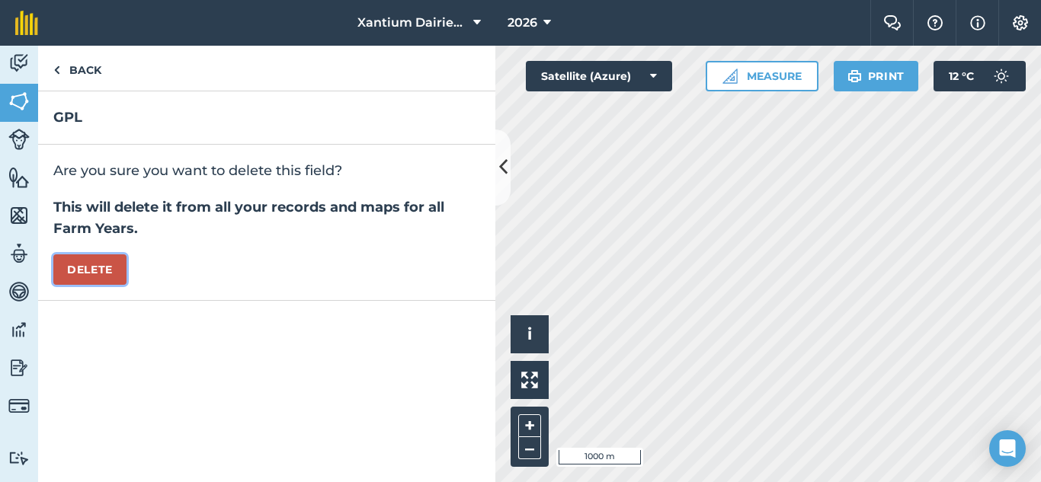
click at [89, 270] on button "Delete" at bounding box center [89, 269] width 73 height 30
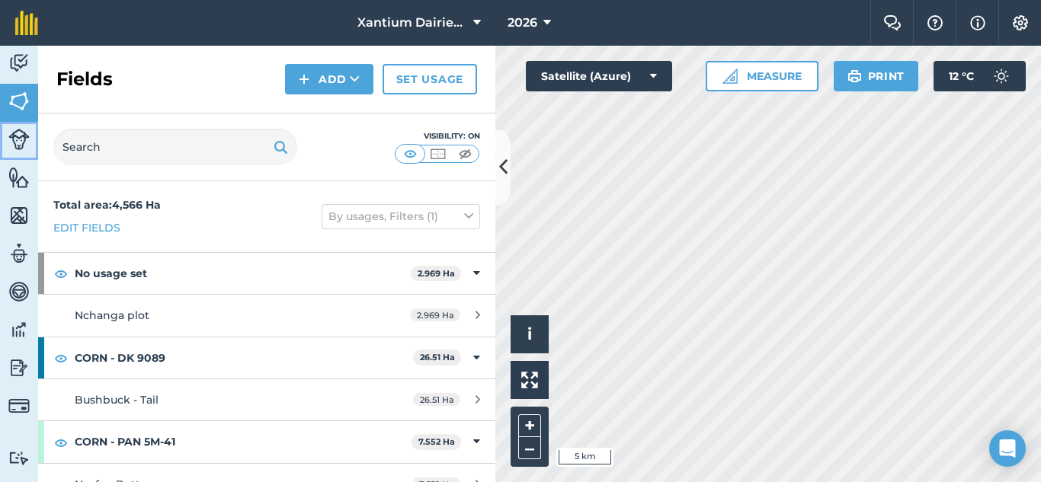
click at [16, 141] on img at bounding box center [18, 139] width 21 height 21
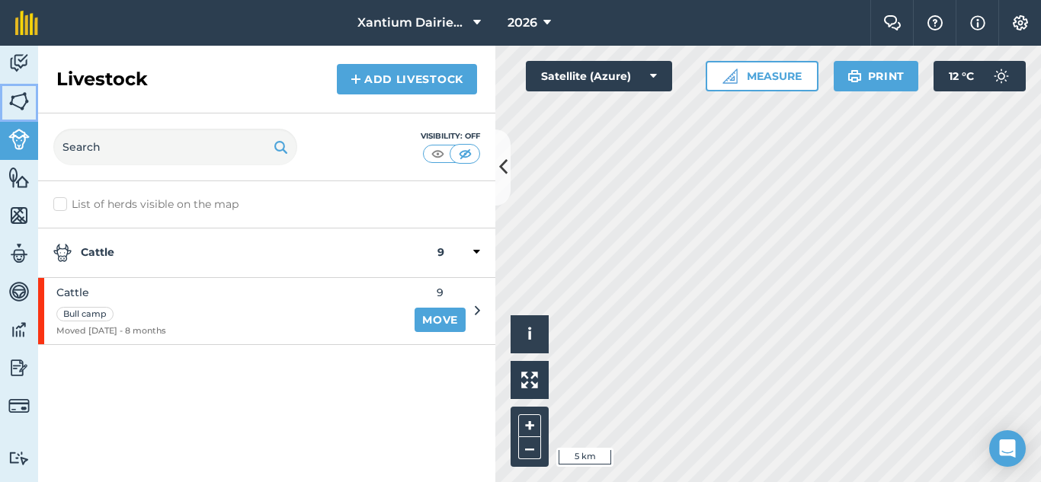
click at [20, 98] on img at bounding box center [18, 101] width 21 height 23
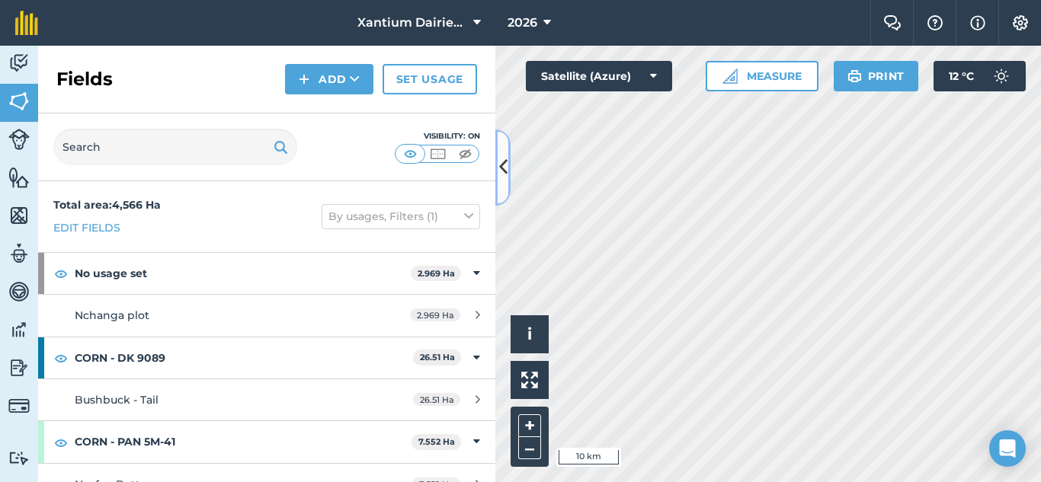
click at [501, 173] on icon at bounding box center [503, 167] width 8 height 27
click at [357, 78] on icon at bounding box center [355, 79] width 10 height 15
click at [340, 114] on link "Draw" at bounding box center [329, 114] width 84 height 34
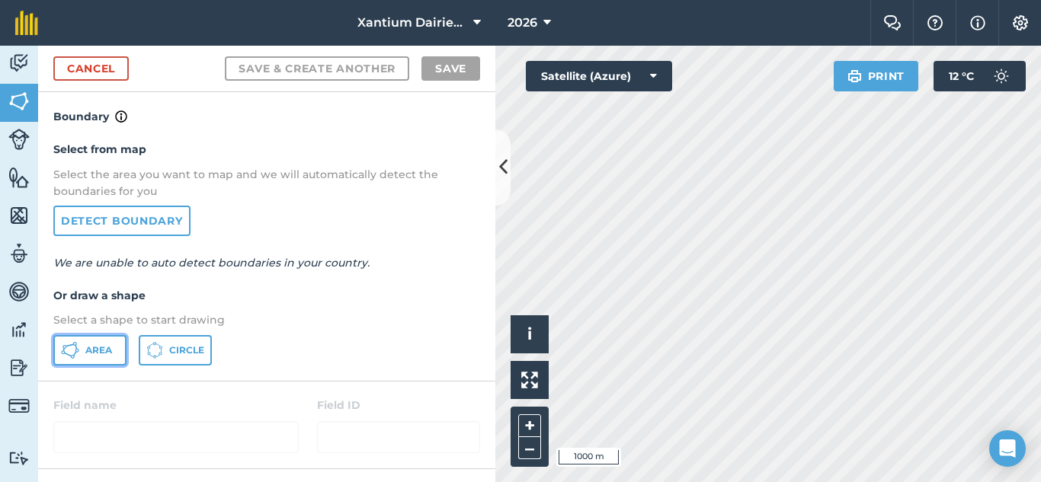
click at [99, 345] on span "Area" at bounding box center [98, 350] width 27 height 12
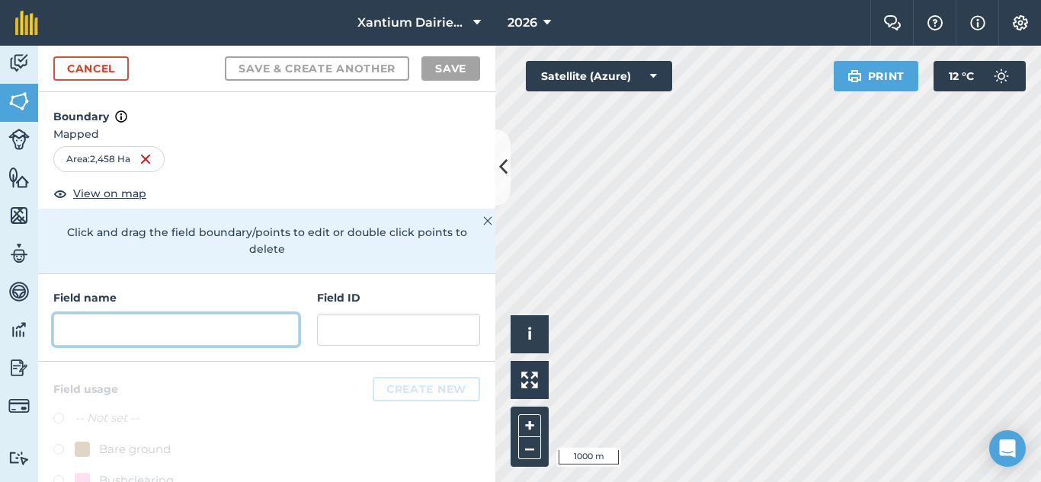
click at [82, 334] on input "text" at bounding box center [175, 330] width 245 height 32
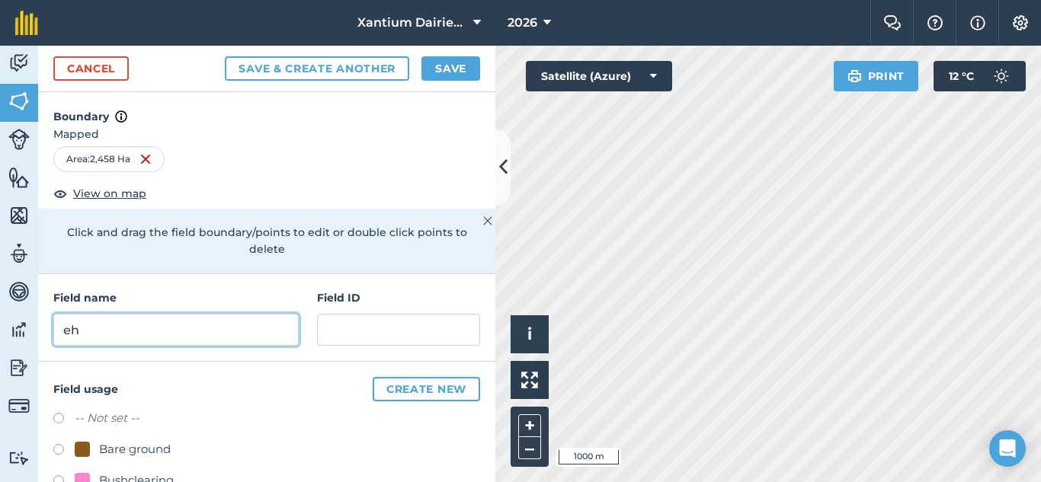
type input "eh"
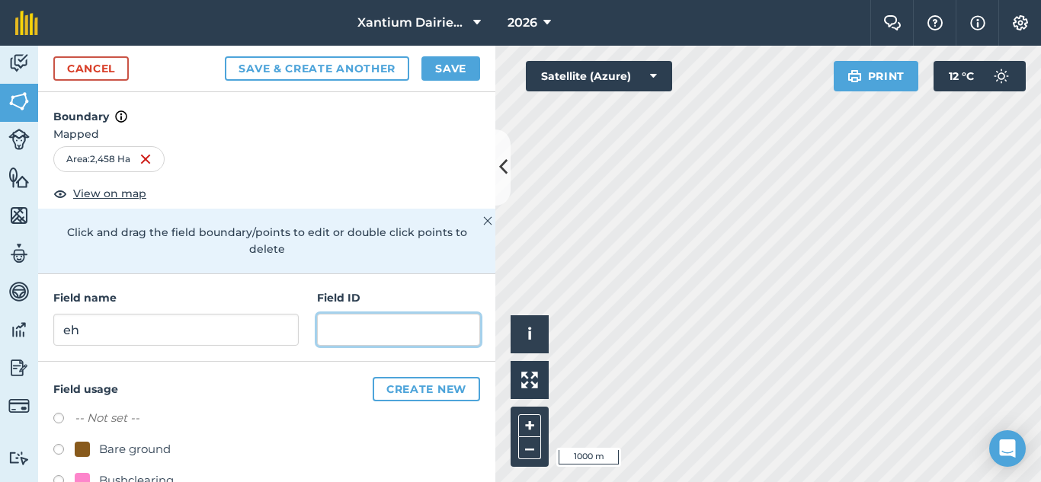
click at [364, 340] on input "text" at bounding box center [398, 330] width 163 height 32
type input "w"
type input "eh"
click at [443, 74] on button "Save" at bounding box center [450, 68] width 59 height 24
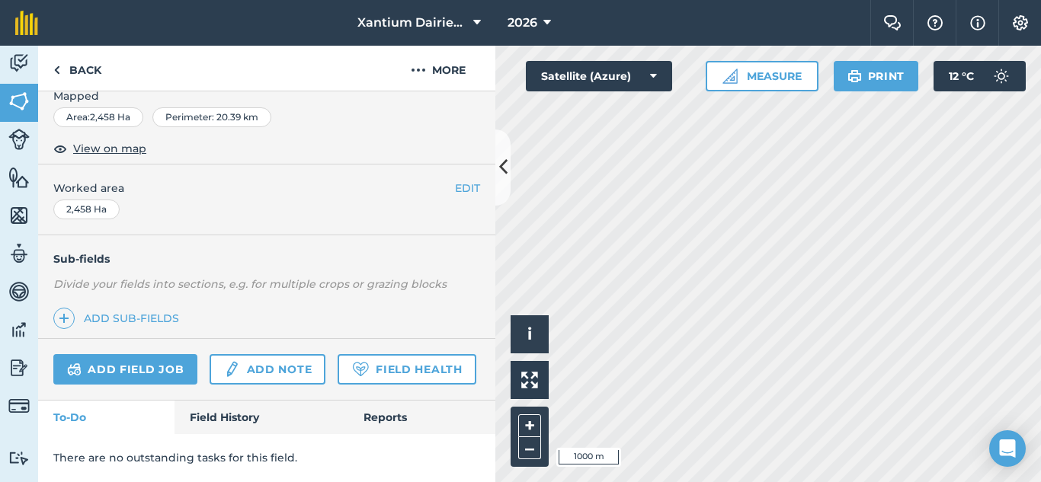
scroll to position [294, 0]
click at [337, 365] on link "Field Health" at bounding box center [406, 369] width 138 height 30
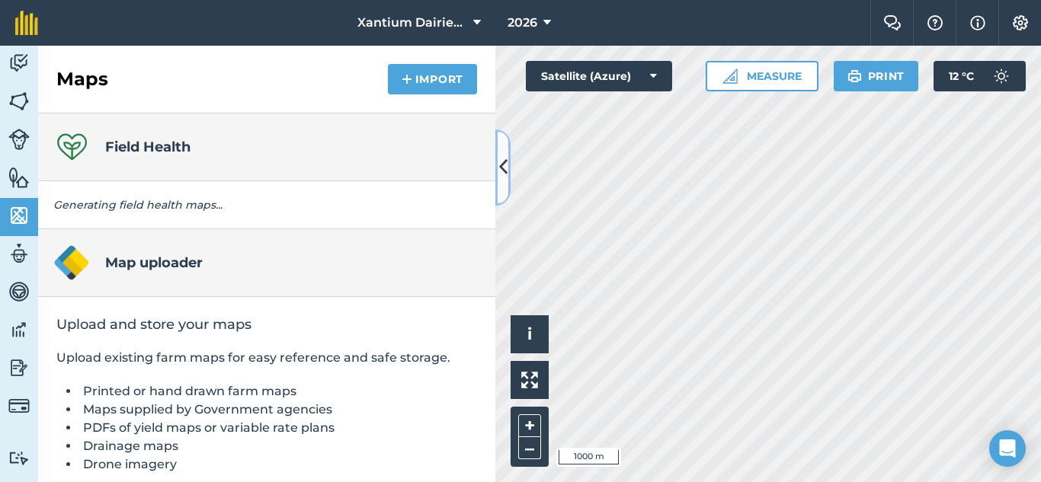
click at [501, 157] on icon at bounding box center [503, 167] width 8 height 27
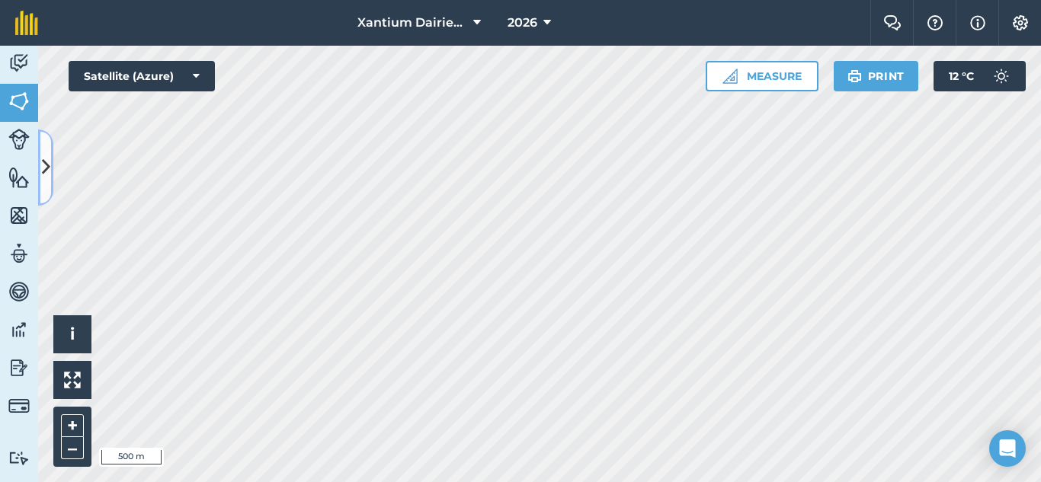
click at [49, 159] on icon at bounding box center [46, 167] width 8 height 27
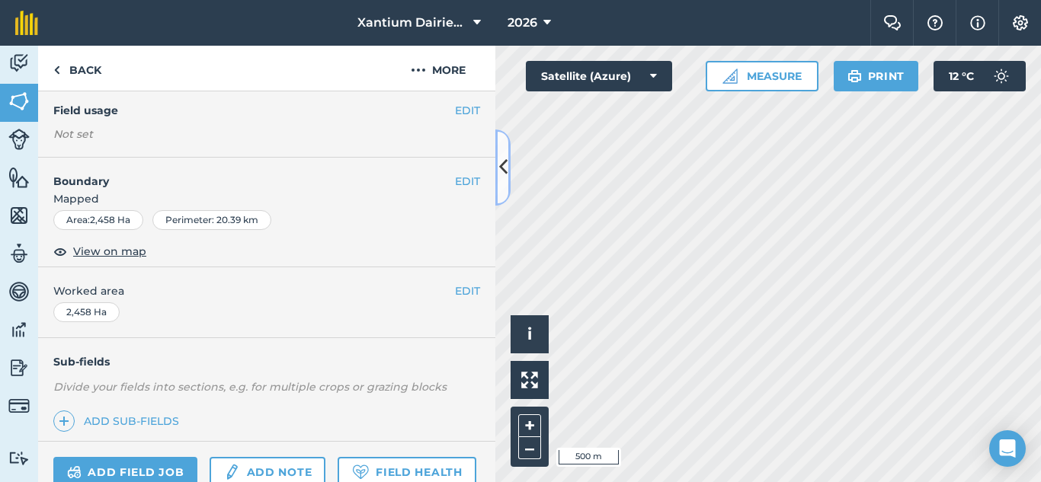
scroll to position [294, 0]
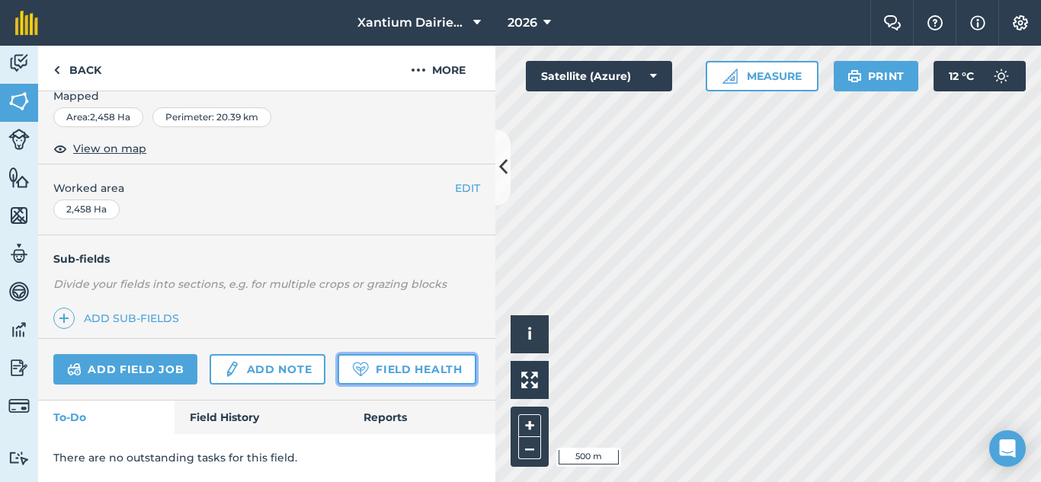
click at [337, 372] on link "Field Health" at bounding box center [406, 369] width 138 height 30
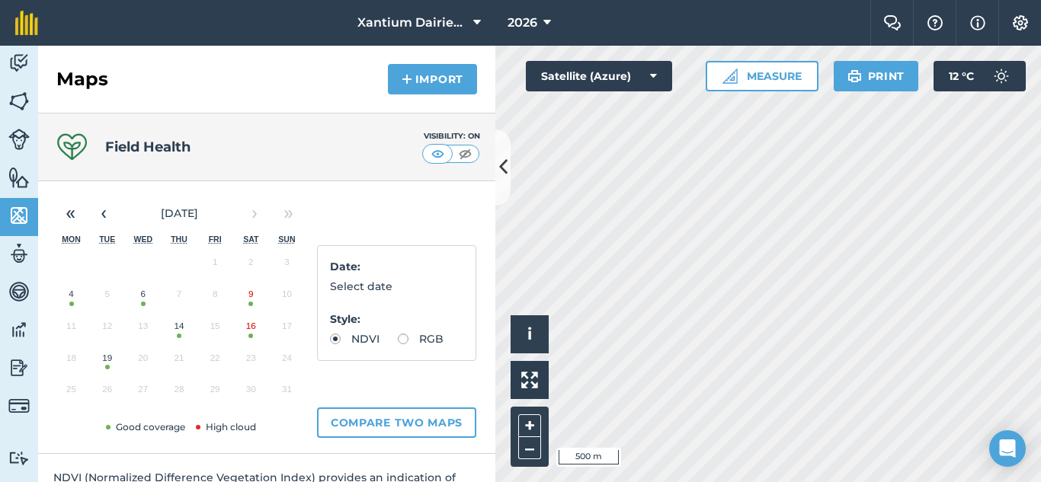
click at [109, 366] on button "19" at bounding box center [107, 362] width 36 height 32
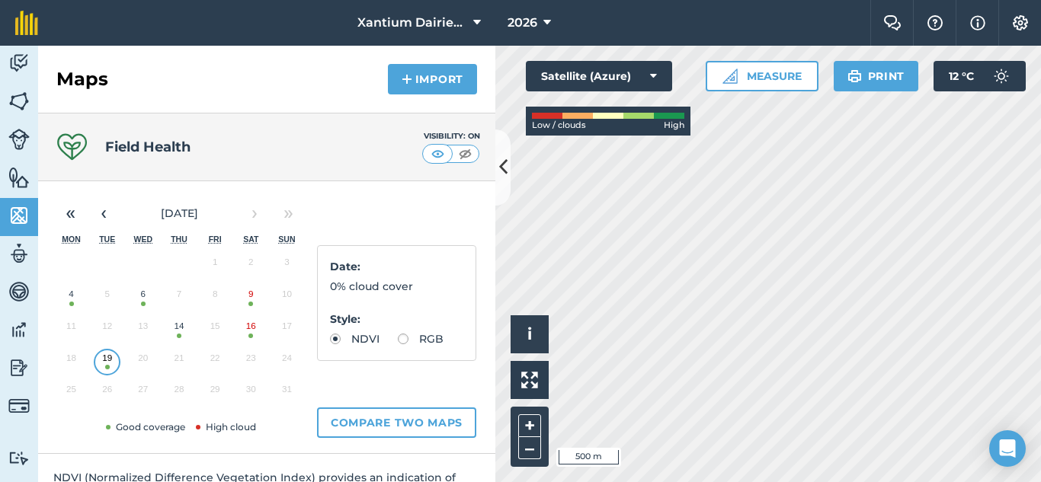
click at [398, 344] on label "RGB" at bounding box center [421, 339] width 46 height 11
radio input "true"
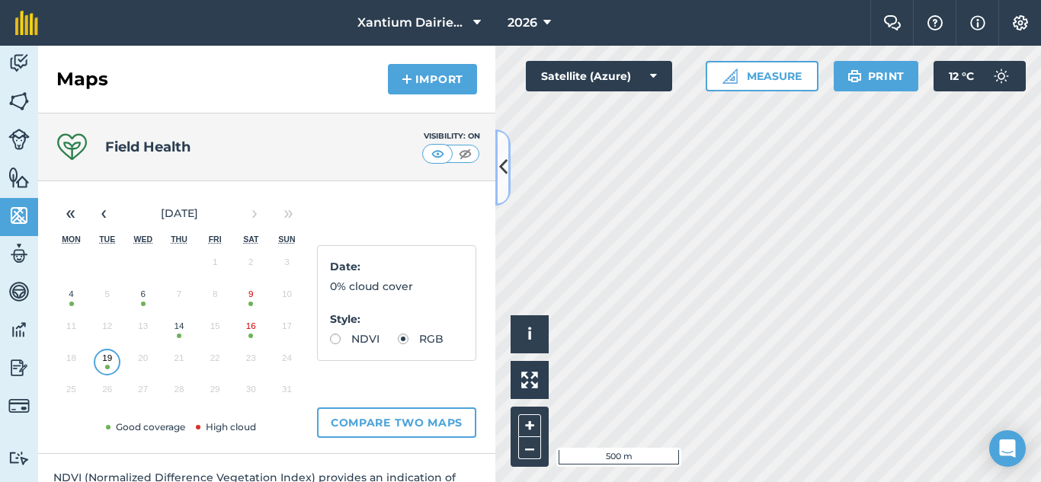
click at [505, 165] on icon at bounding box center [503, 167] width 8 height 27
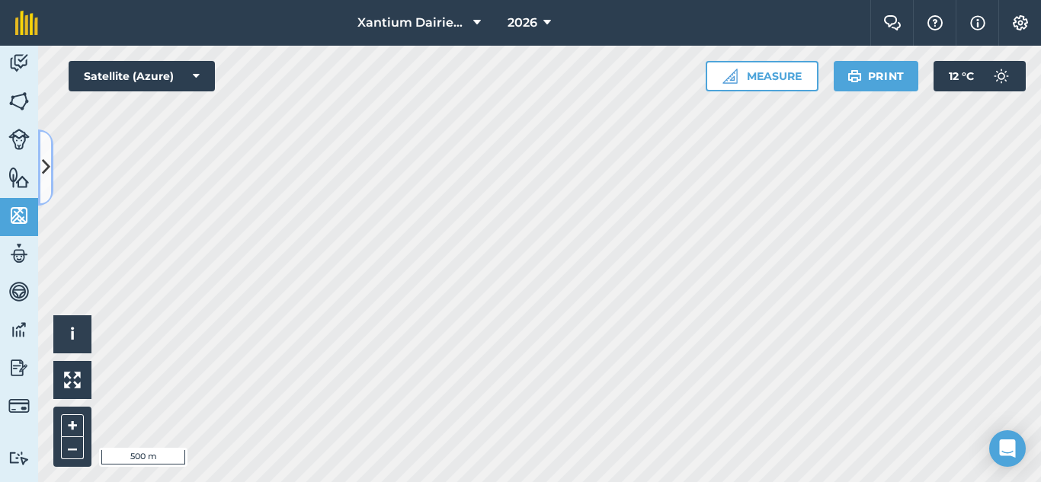
click at [47, 165] on icon at bounding box center [46, 167] width 8 height 27
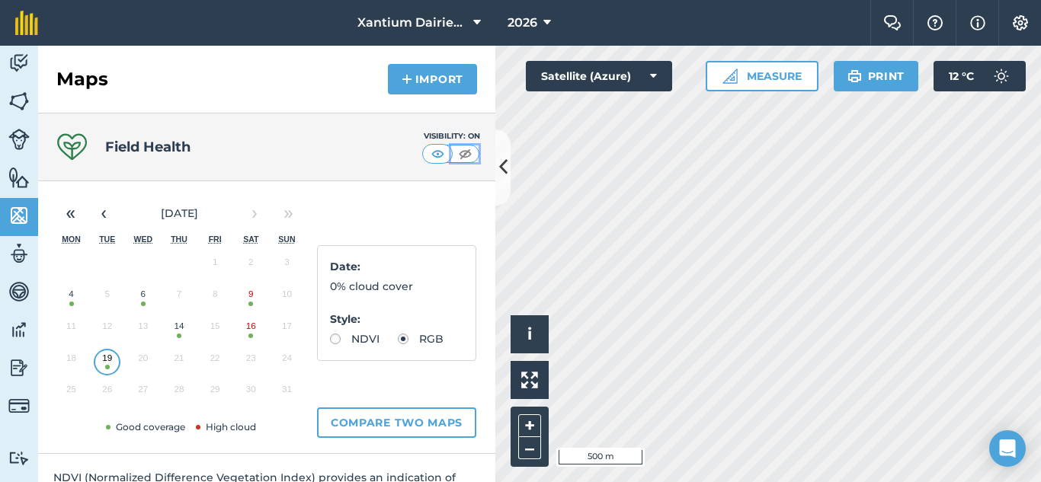
click at [456, 157] on img at bounding box center [465, 153] width 19 height 15
click at [18, 102] on img at bounding box center [18, 101] width 21 height 23
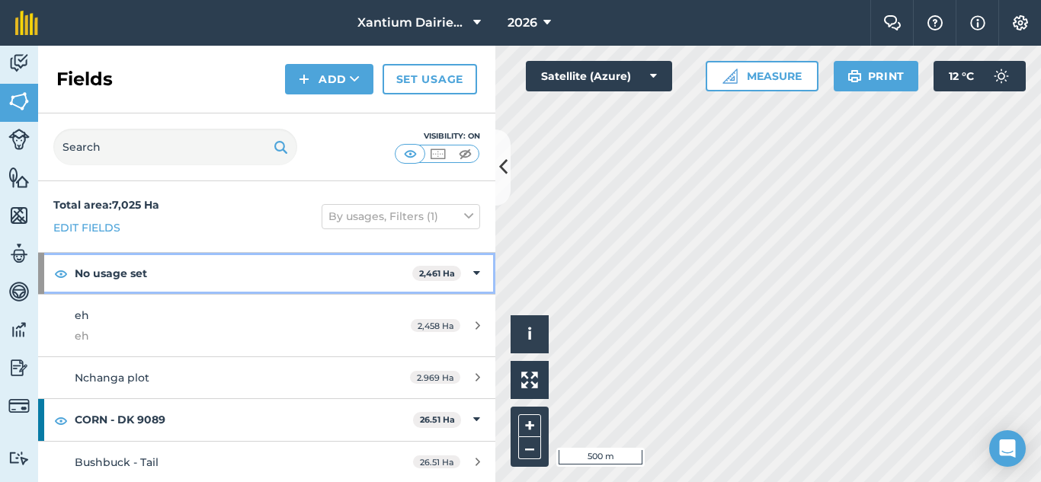
click at [473, 271] on icon at bounding box center [476, 273] width 7 height 17
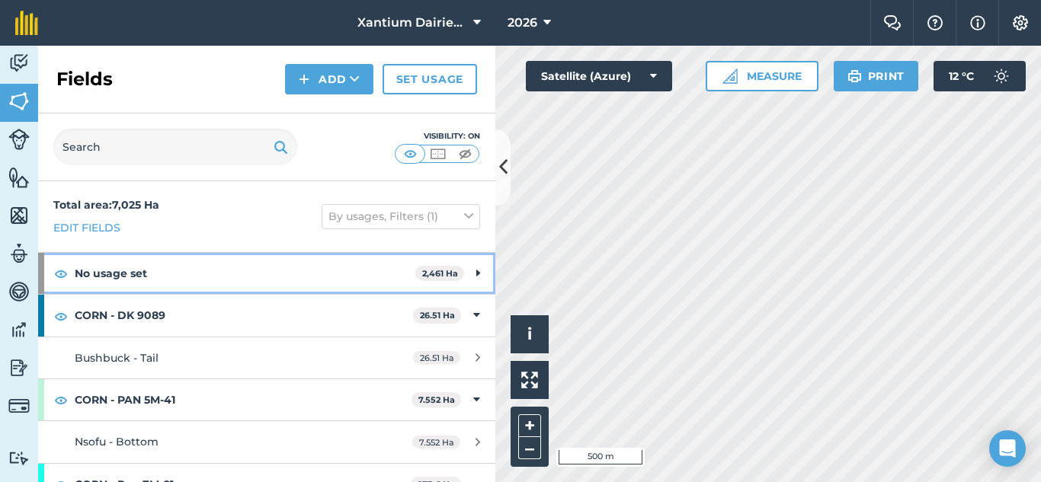
click at [127, 268] on strong "No usage set" at bounding box center [245, 273] width 341 height 41
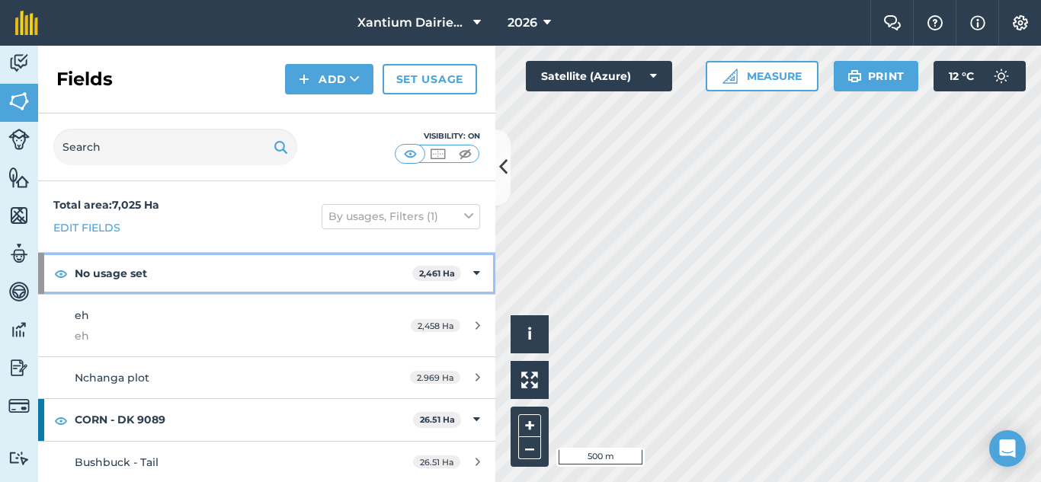
click at [122, 274] on strong "No usage set" at bounding box center [243, 273] width 337 height 41
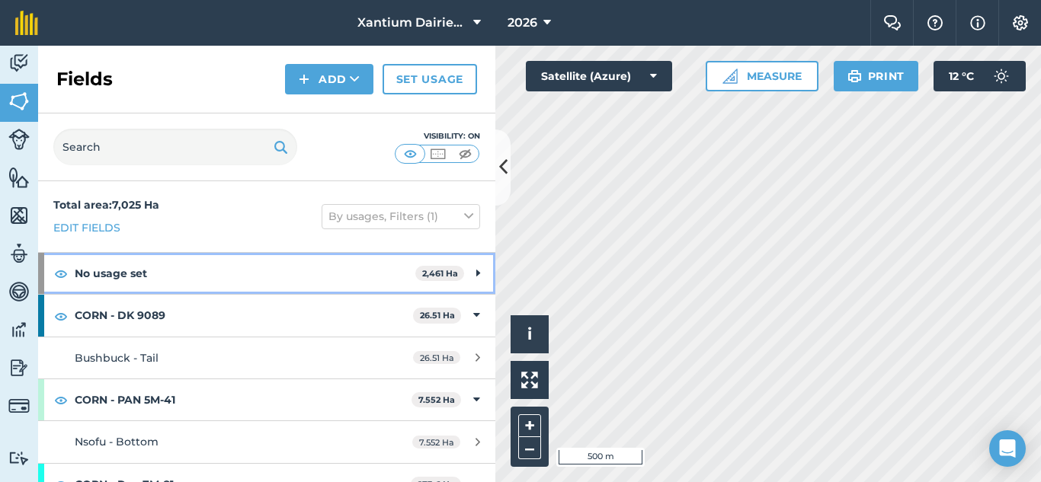
drag, startPoint x: 113, startPoint y: 277, endPoint x: 111, endPoint y: 289, distance: 12.3
click at [114, 276] on strong "No usage set" at bounding box center [245, 273] width 341 height 41
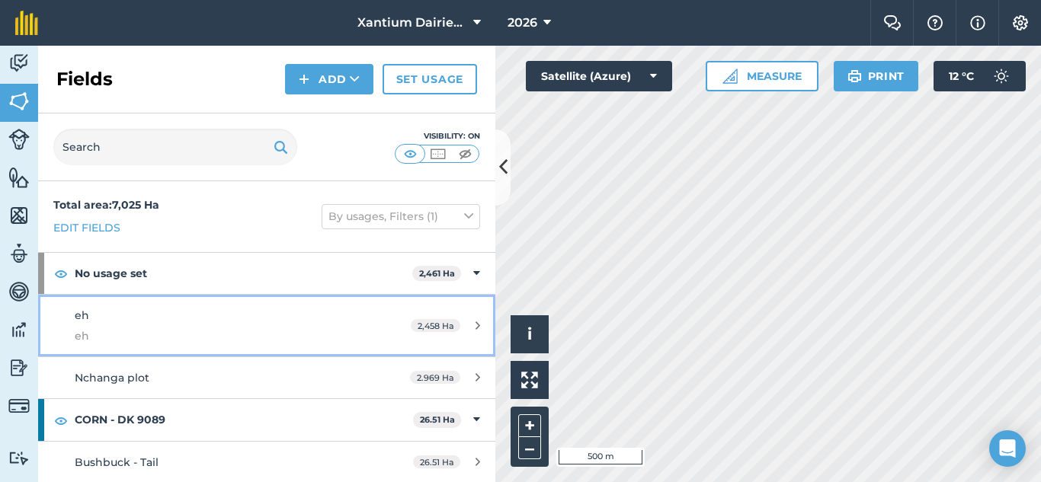
click at [91, 308] on div "eh eh" at bounding box center [218, 325] width 286 height 37
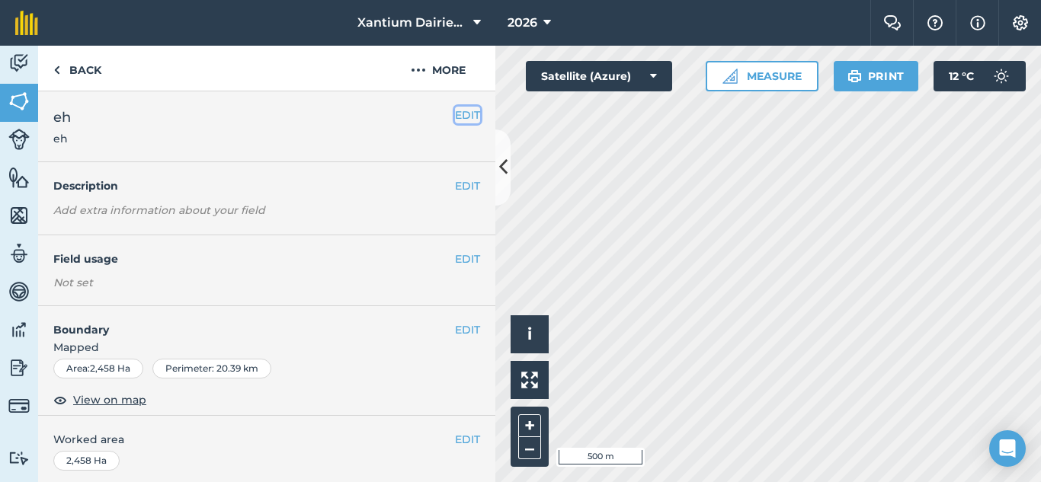
click at [455, 110] on button "EDIT" at bounding box center [467, 115] width 25 height 17
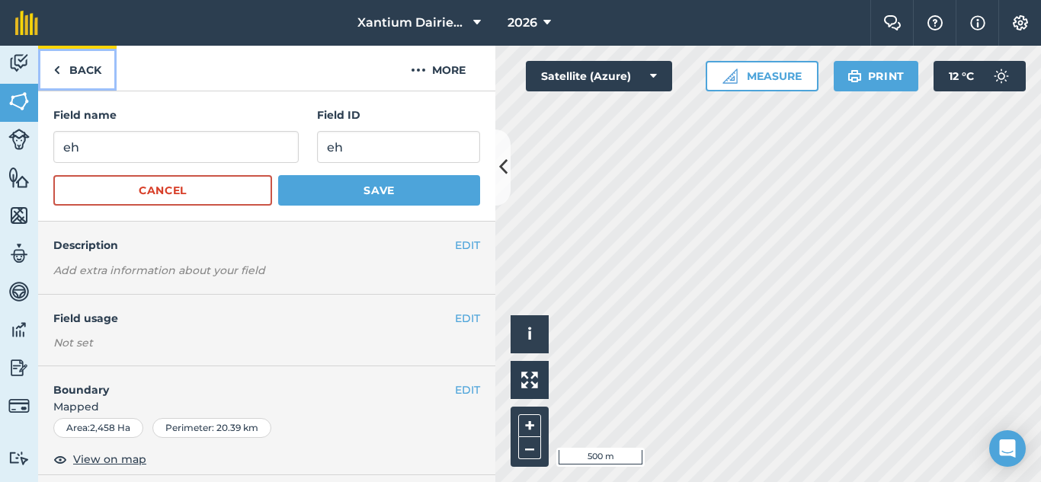
click at [68, 75] on link "Back" at bounding box center [77, 68] width 78 height 45
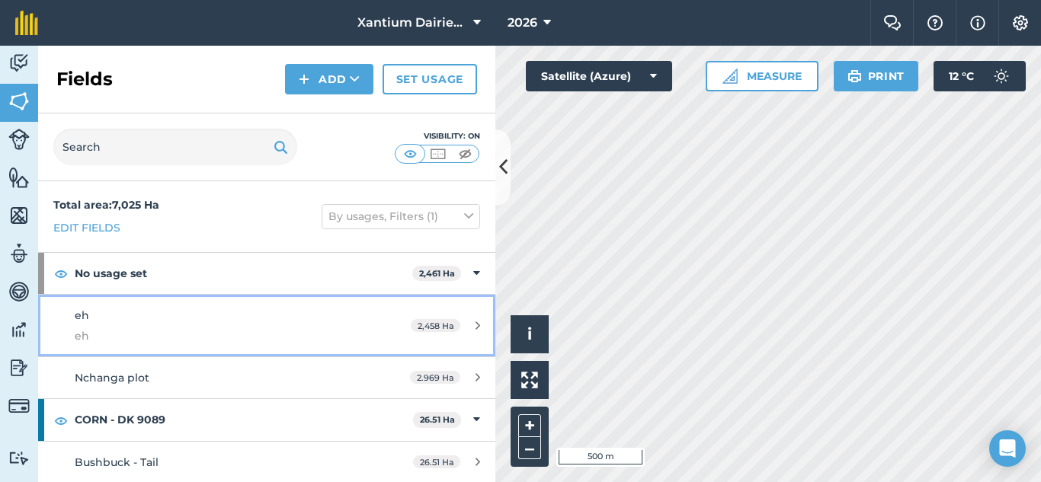
click at [90, 313] on div "eh eh" at bounding box center [218, 325] width 286 height 37
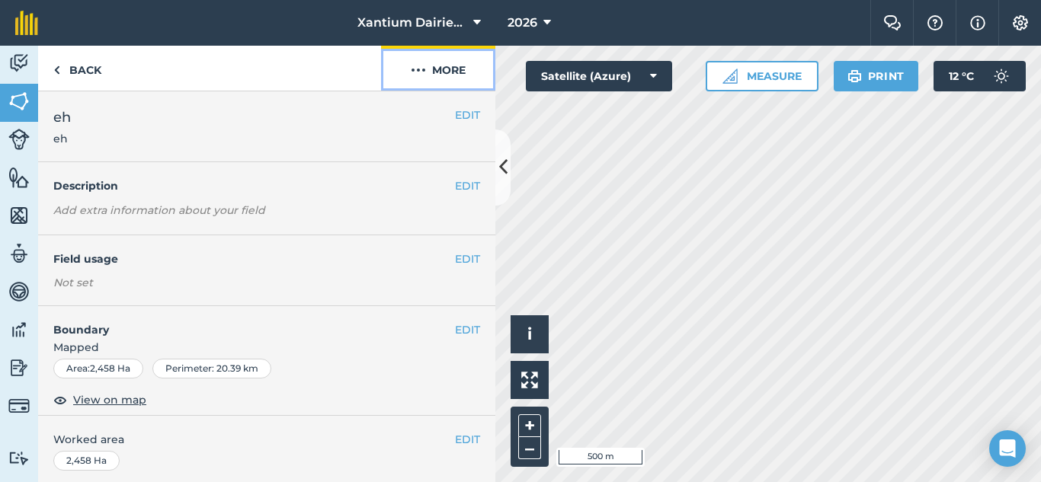
click at [420, 70] on img at bounding box center [418, 70] width 15 height 18
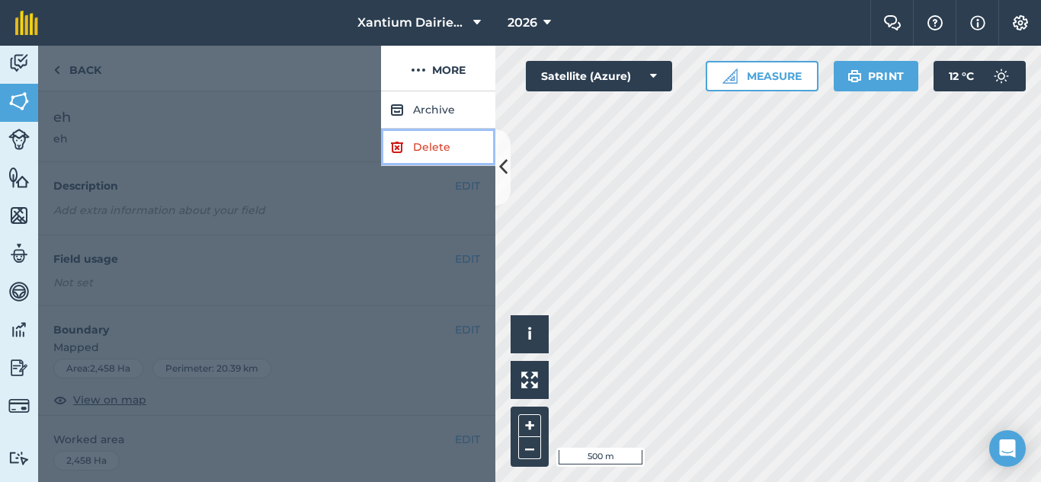
click at [427, 146] on link "Delete" at bounding box center [438, 147] width 114 height 37
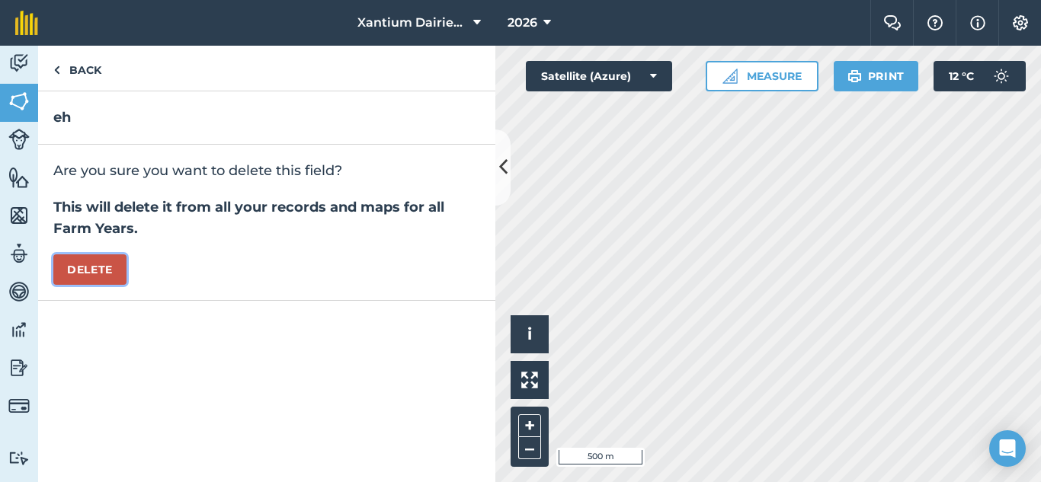
click at [107, 269] on button "Delete" at bounding box center [89, 269] width 73 height 30
